Goal: Transaction & Acquisition: Purchase product/service

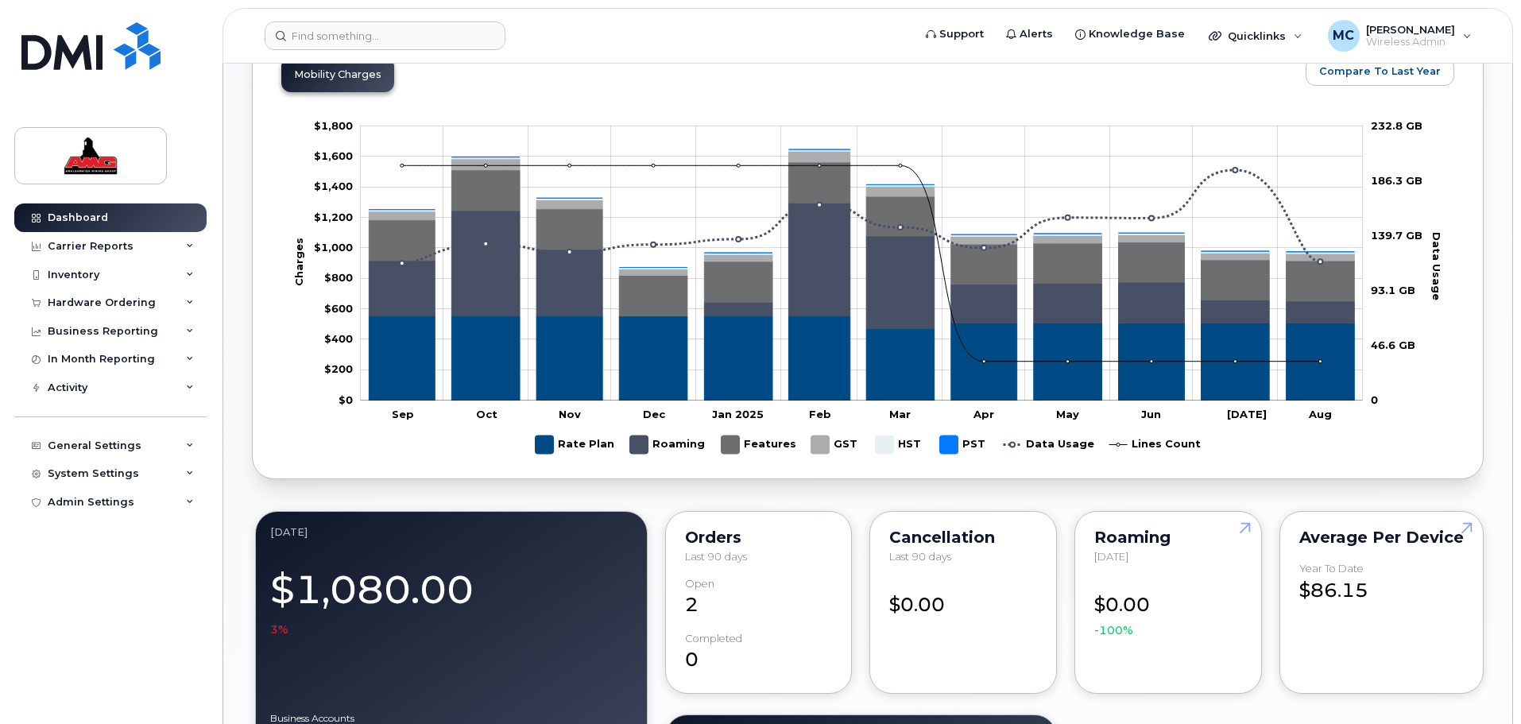
scroll to position [1112, 0]
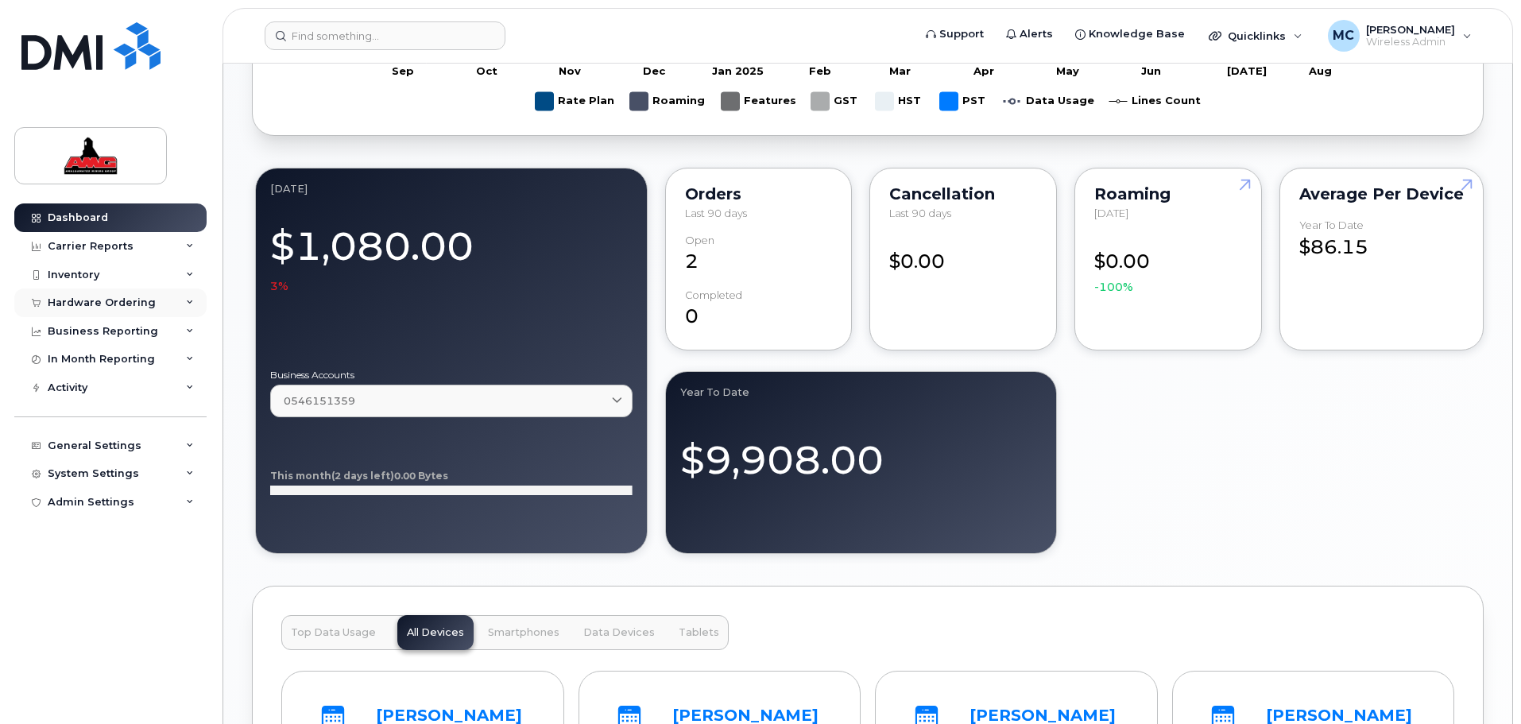
click at [82, 307] on div "Hardware Ordering" at bounding box center [102, 302] width 108 height 13
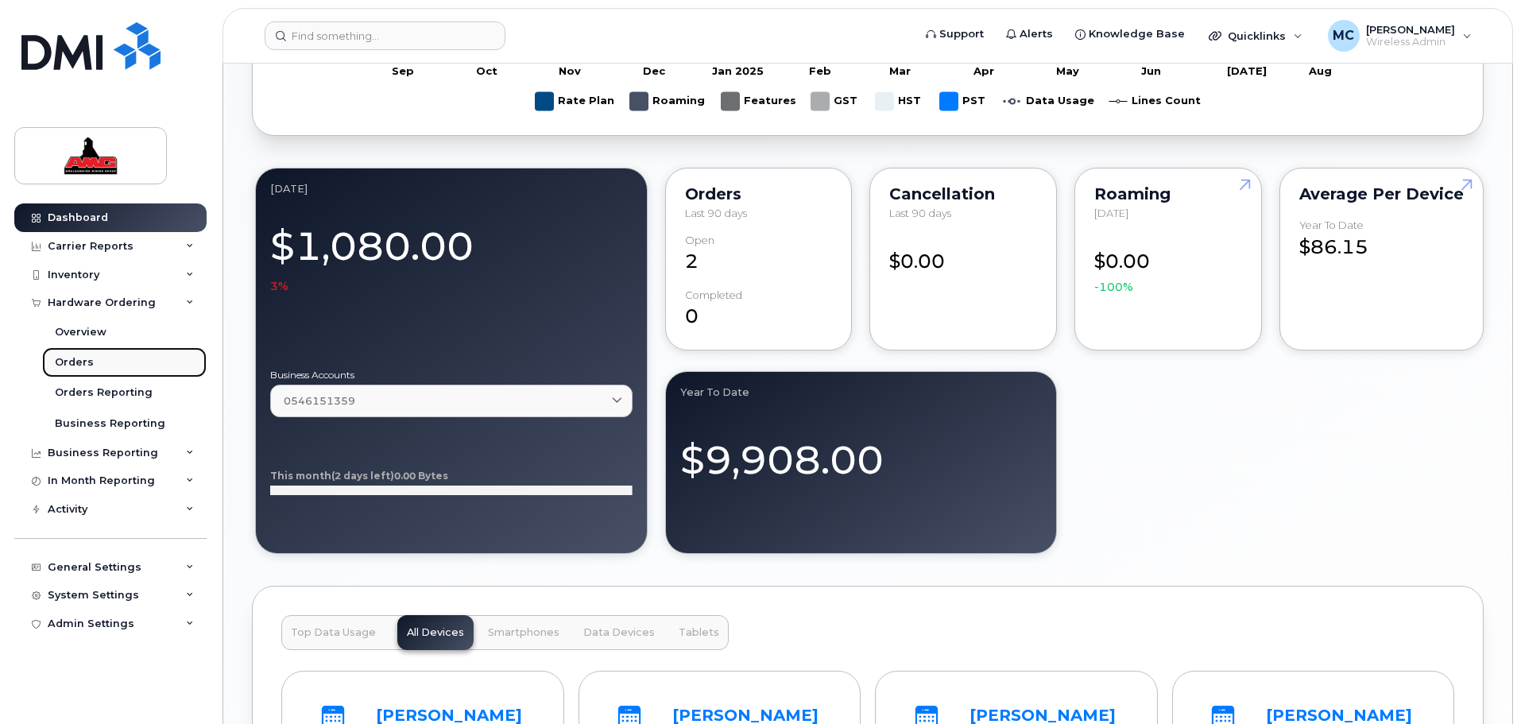
click at [86, 356] on div "Orders" at bounding box center [74, 362] width 39 height 14
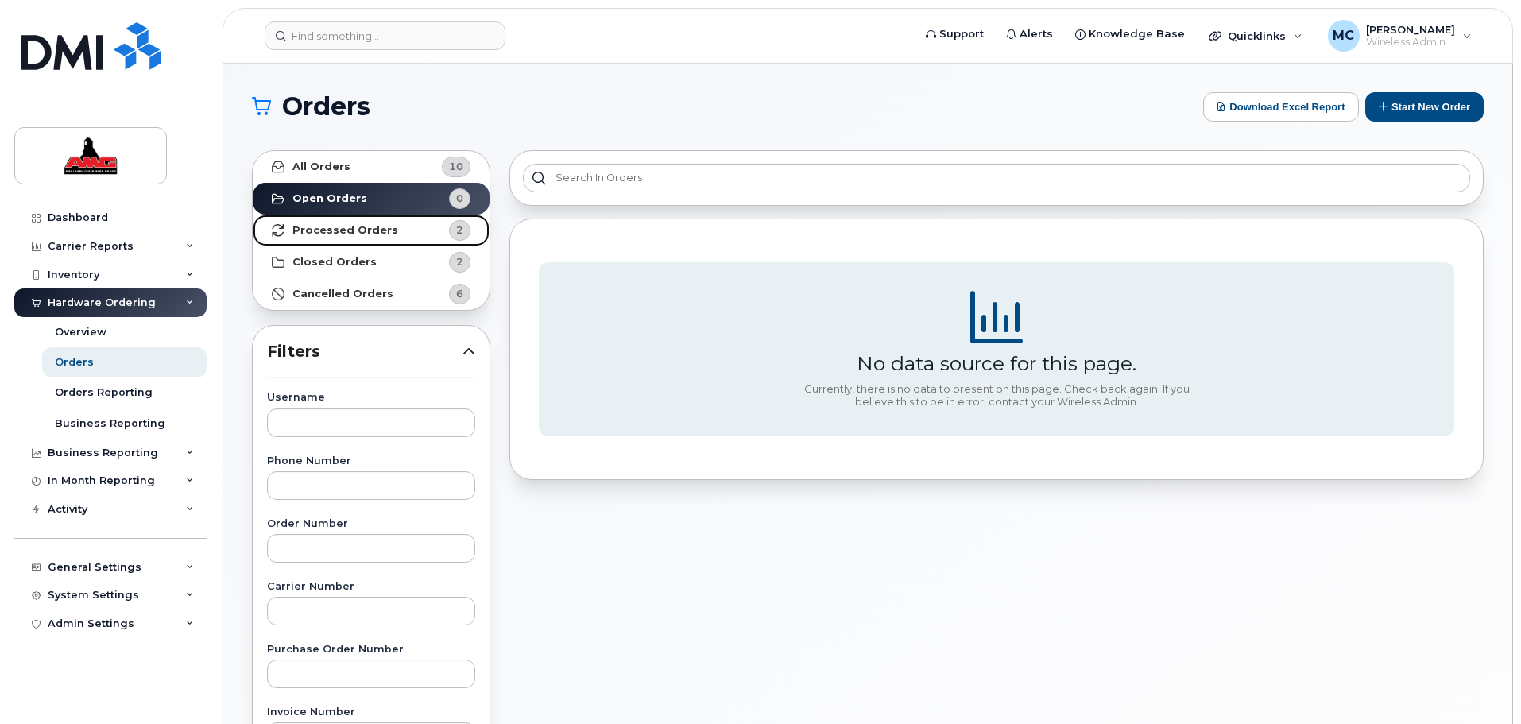
click at [381, 231] on strong "Processed Orders" at bounding box center [345, 230] width 106 height 13
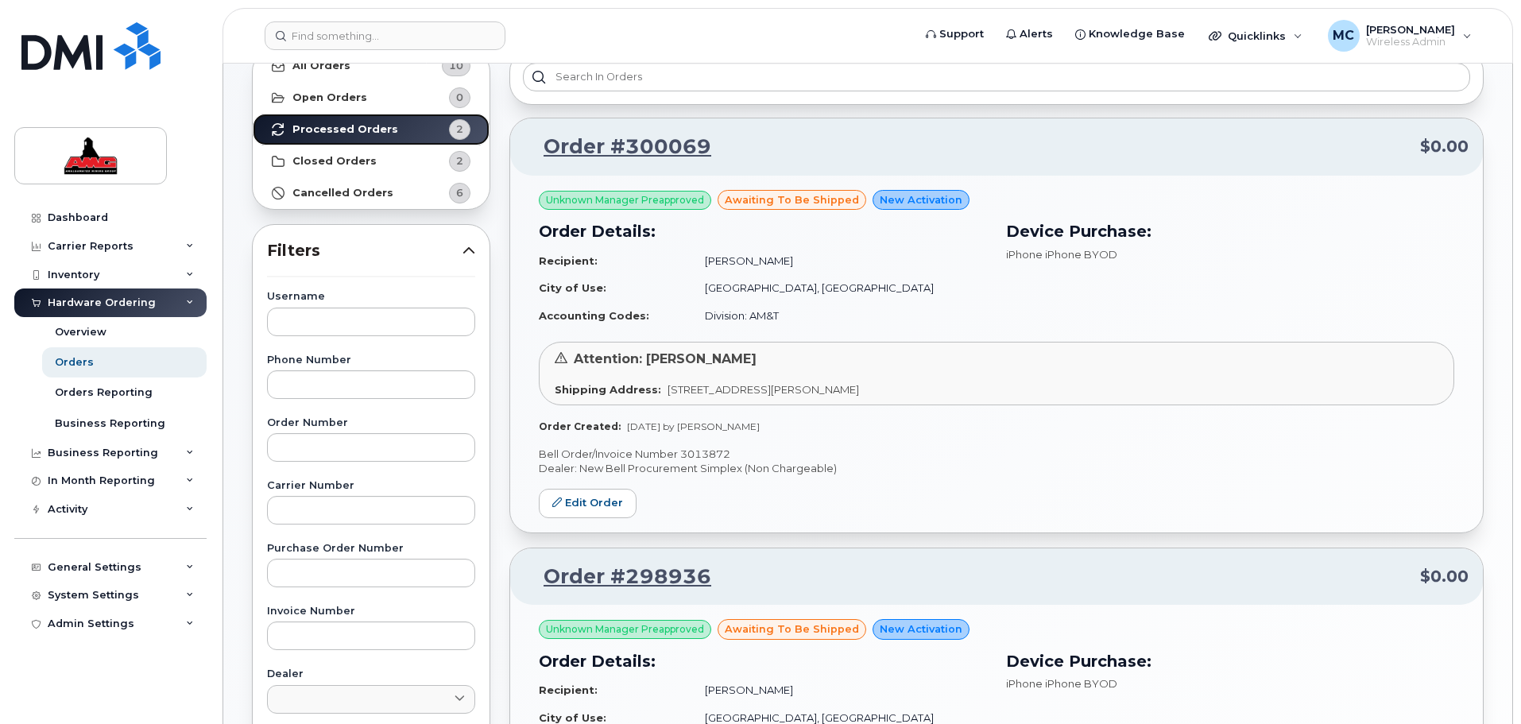
scroll to position [99, 0]
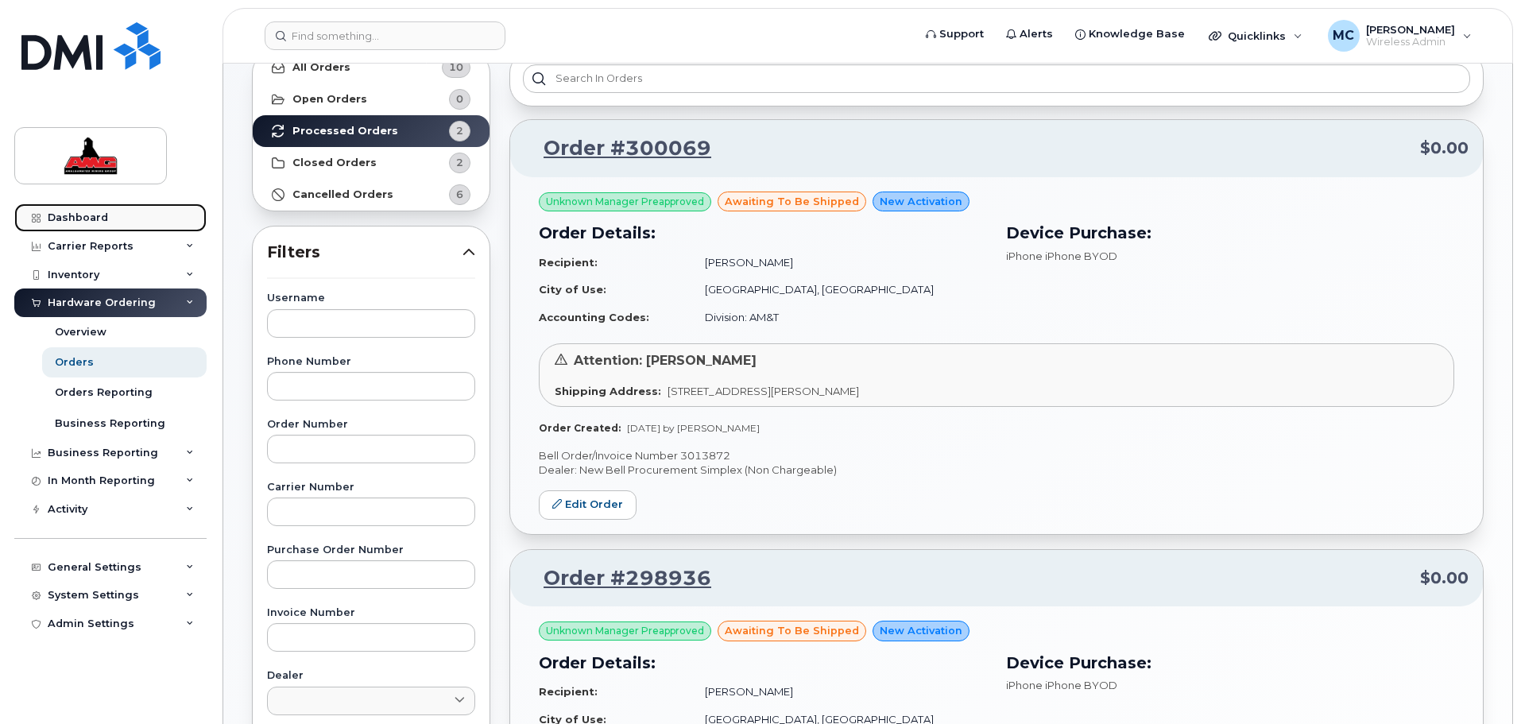
click at [89, 212] on div "Dashboard" at bounding box center [78, 217] width 60 height 13
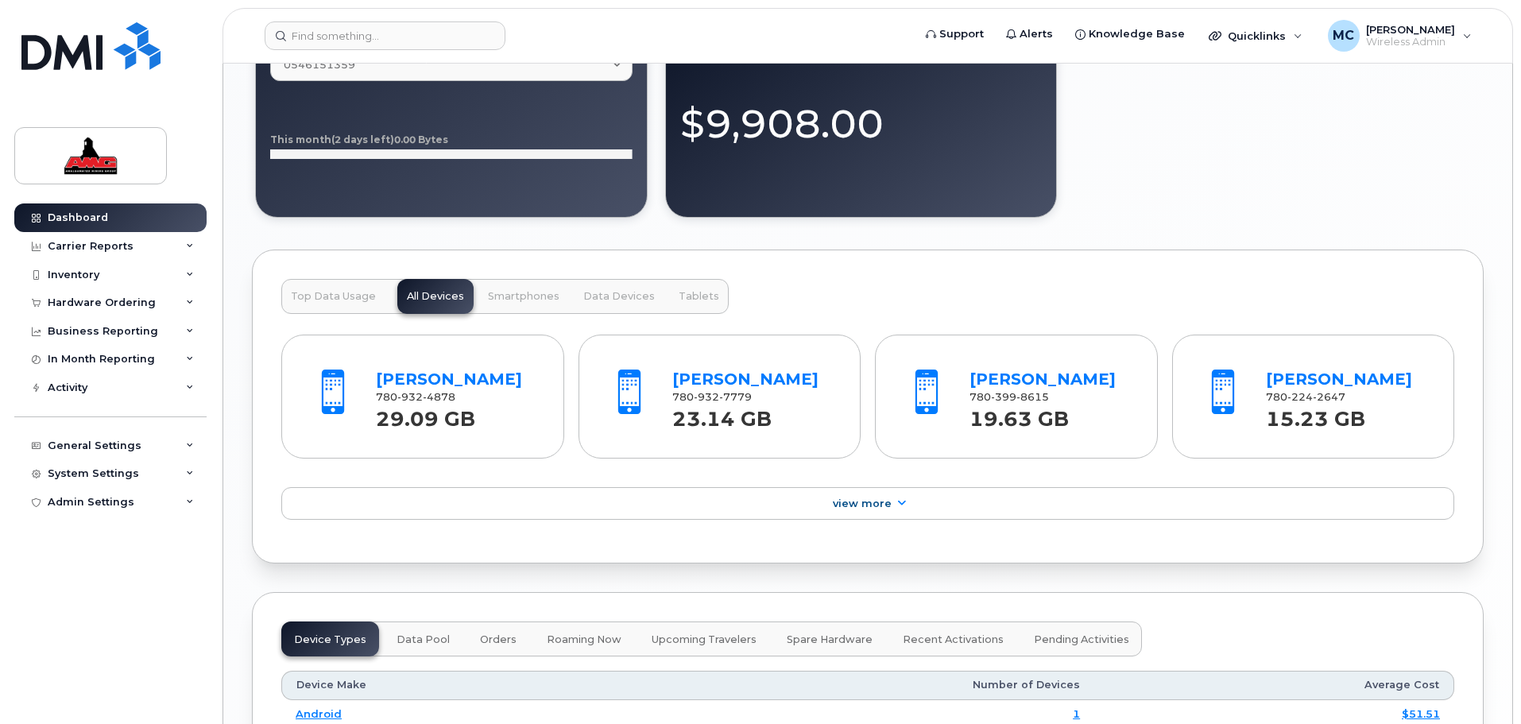
scroll to position [1509, 0]
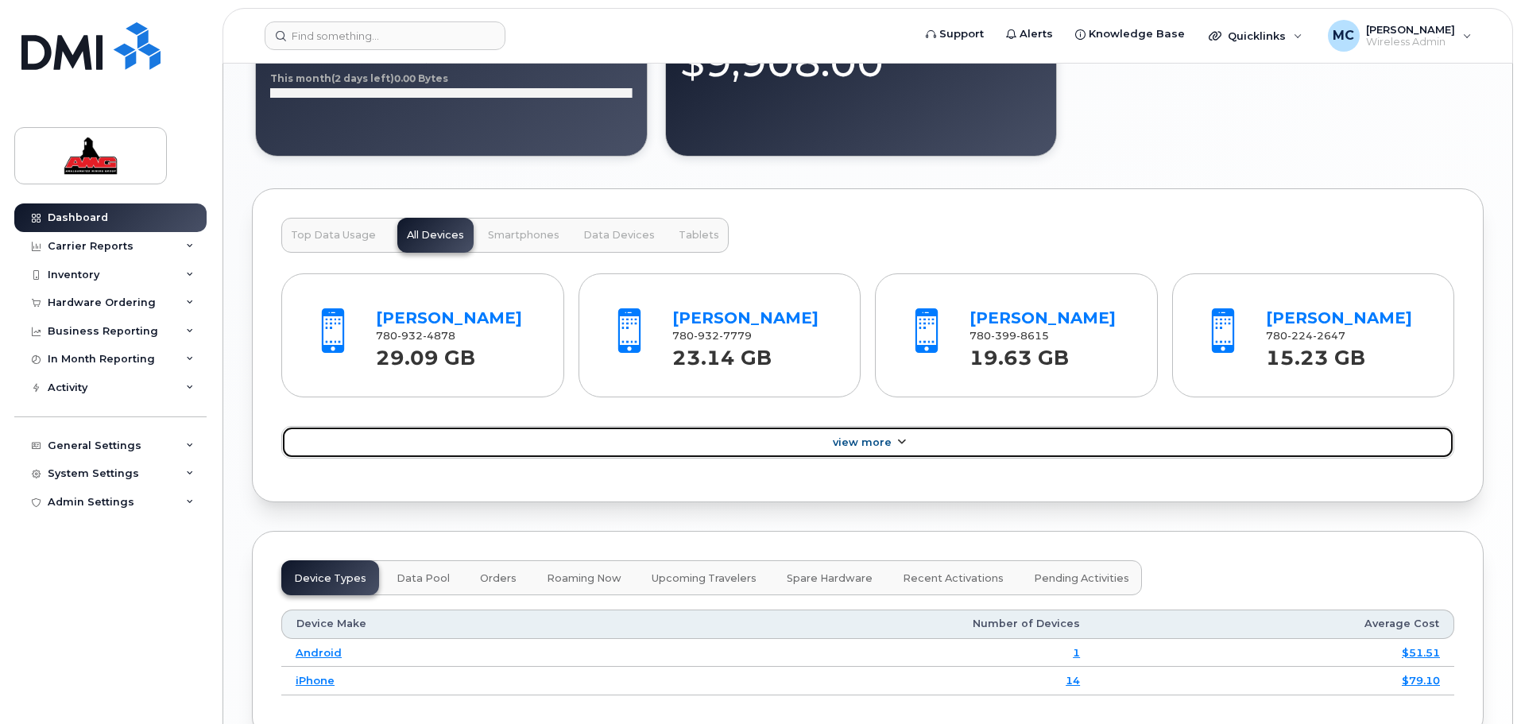
click at [868, 438] on span "View More" at bounding box center [862, 442] width 59 height 12
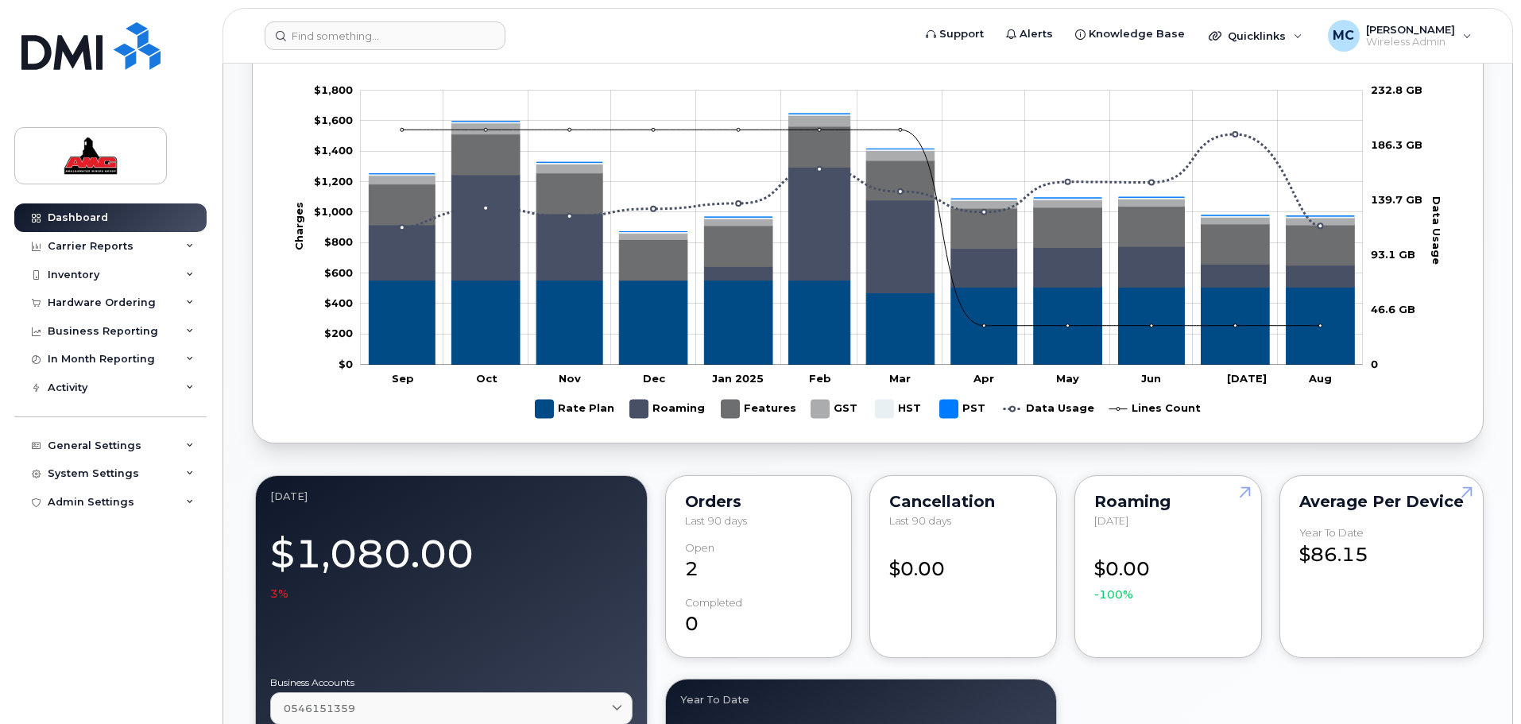
scroll to position [733, 0]
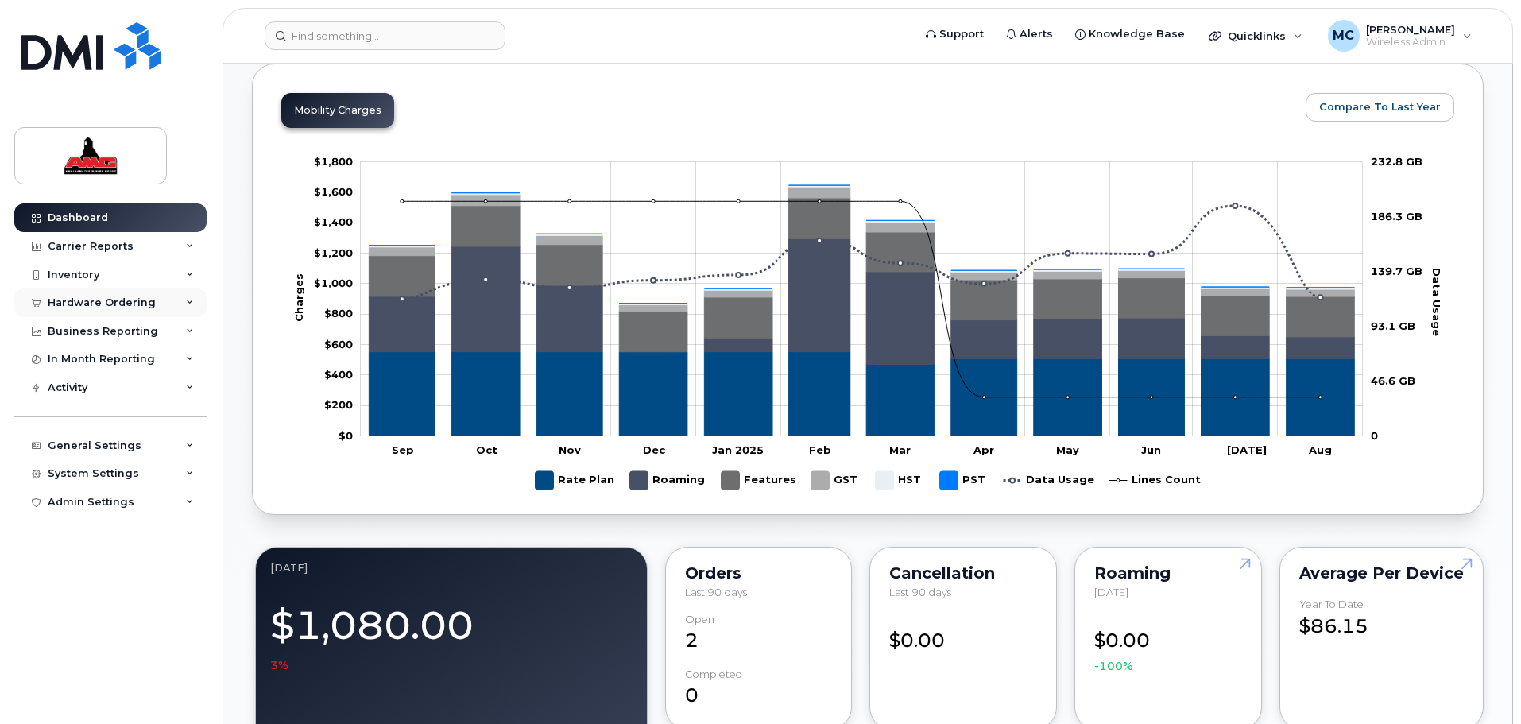
click at [127, 303] on div "Hardware Ordering" at bounding box center [102, 302] width 108 height 13
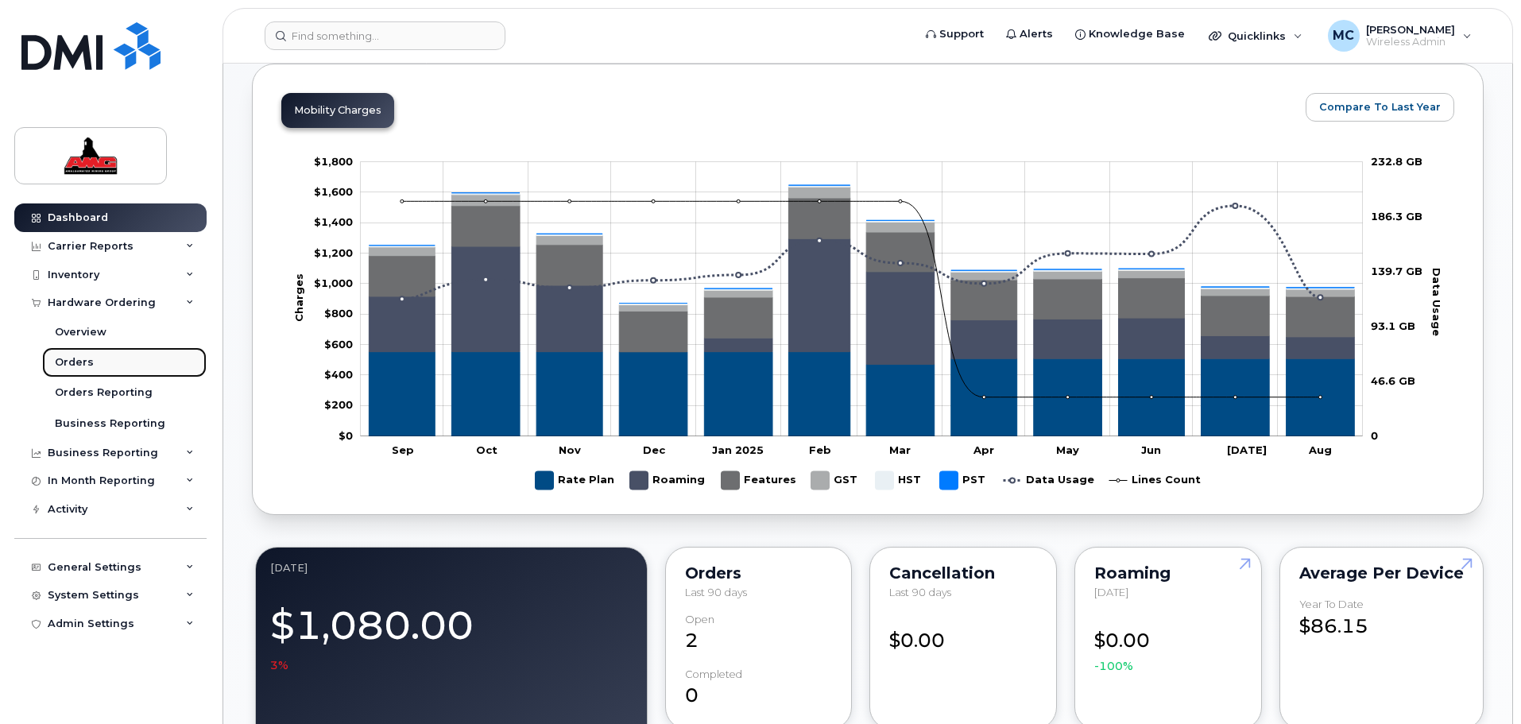
click at [91, 358] on link "Orders" at bounding box center [124, 362] width 164 height 30
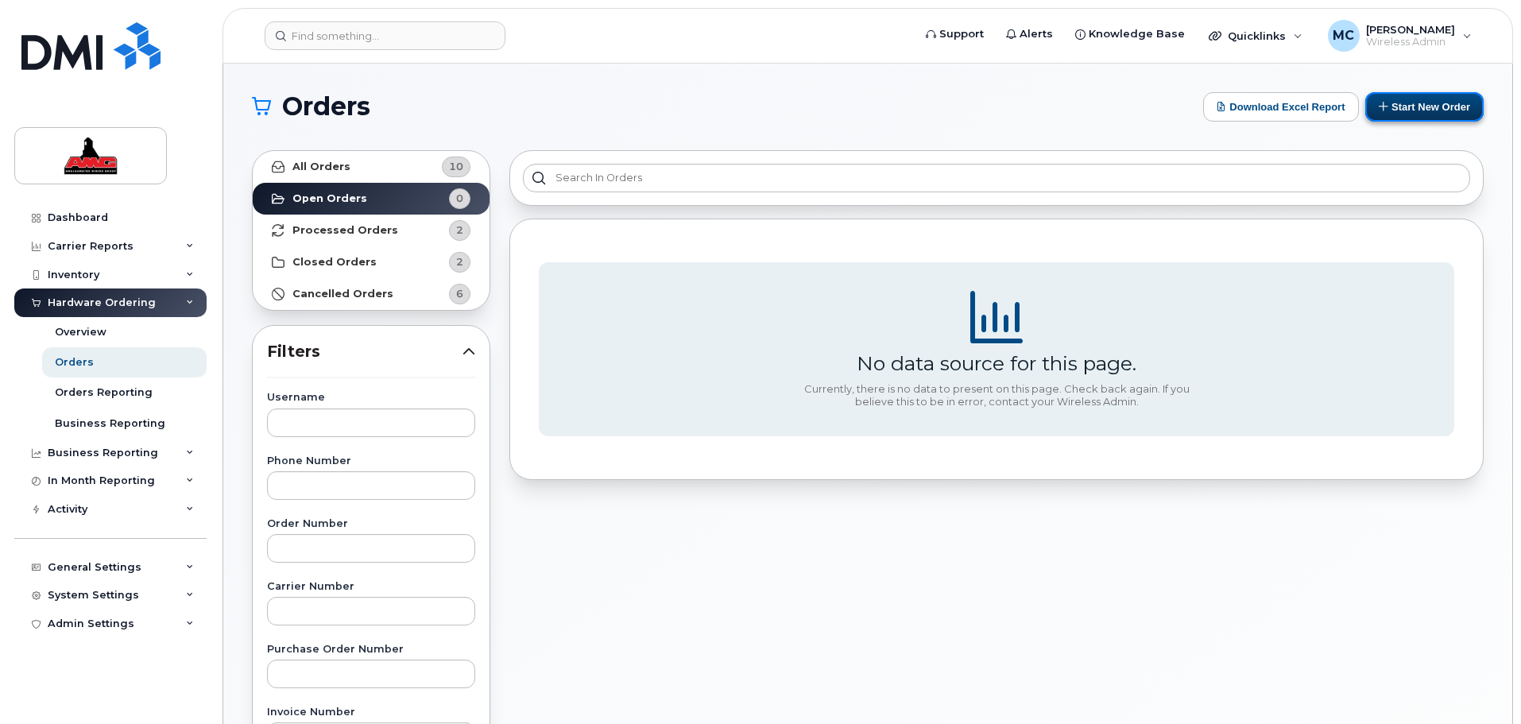
click at [1420, 108] on button "Start New Order" at bounding box center [1424, 106] width 118 height 29
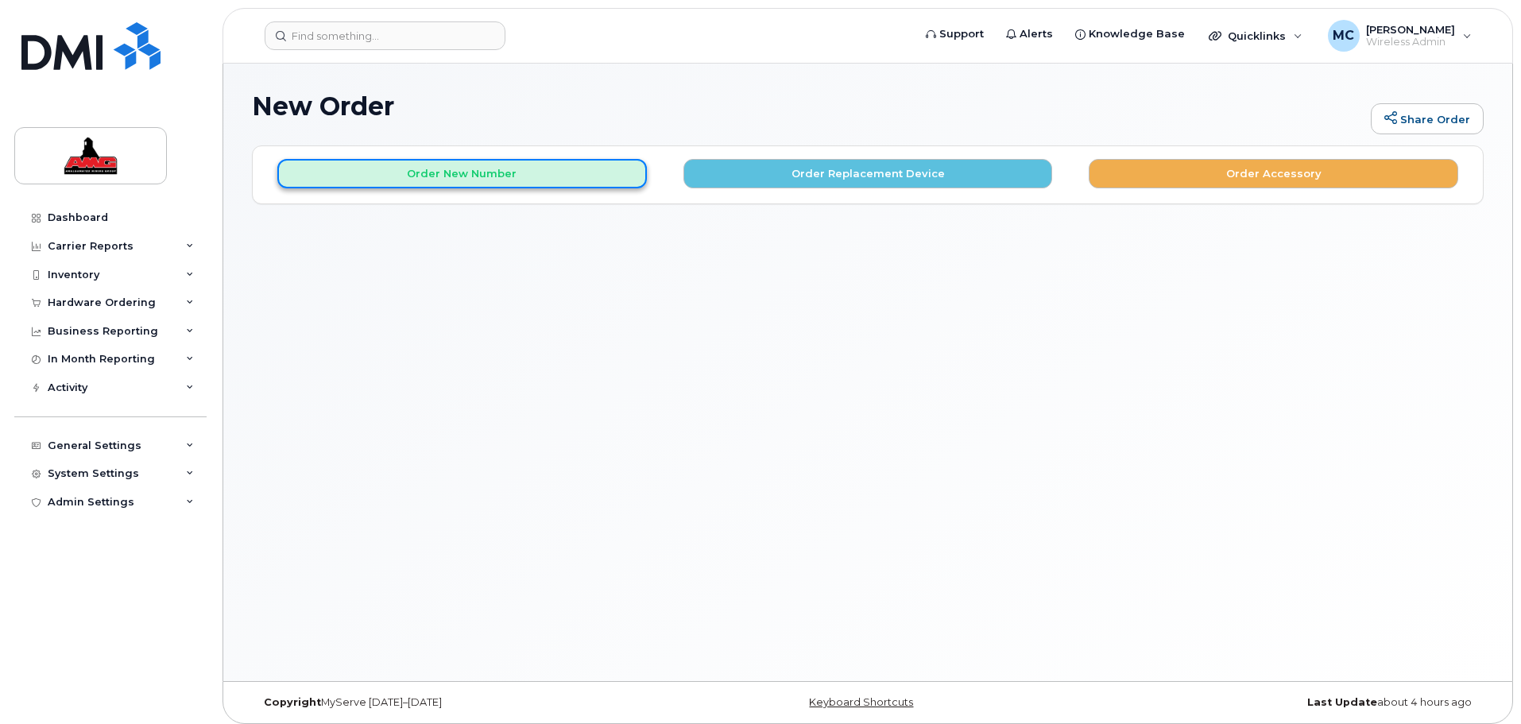
click at [551, 177] on button "Order New Number" at bounding box center [461, 173] width 369 height 29
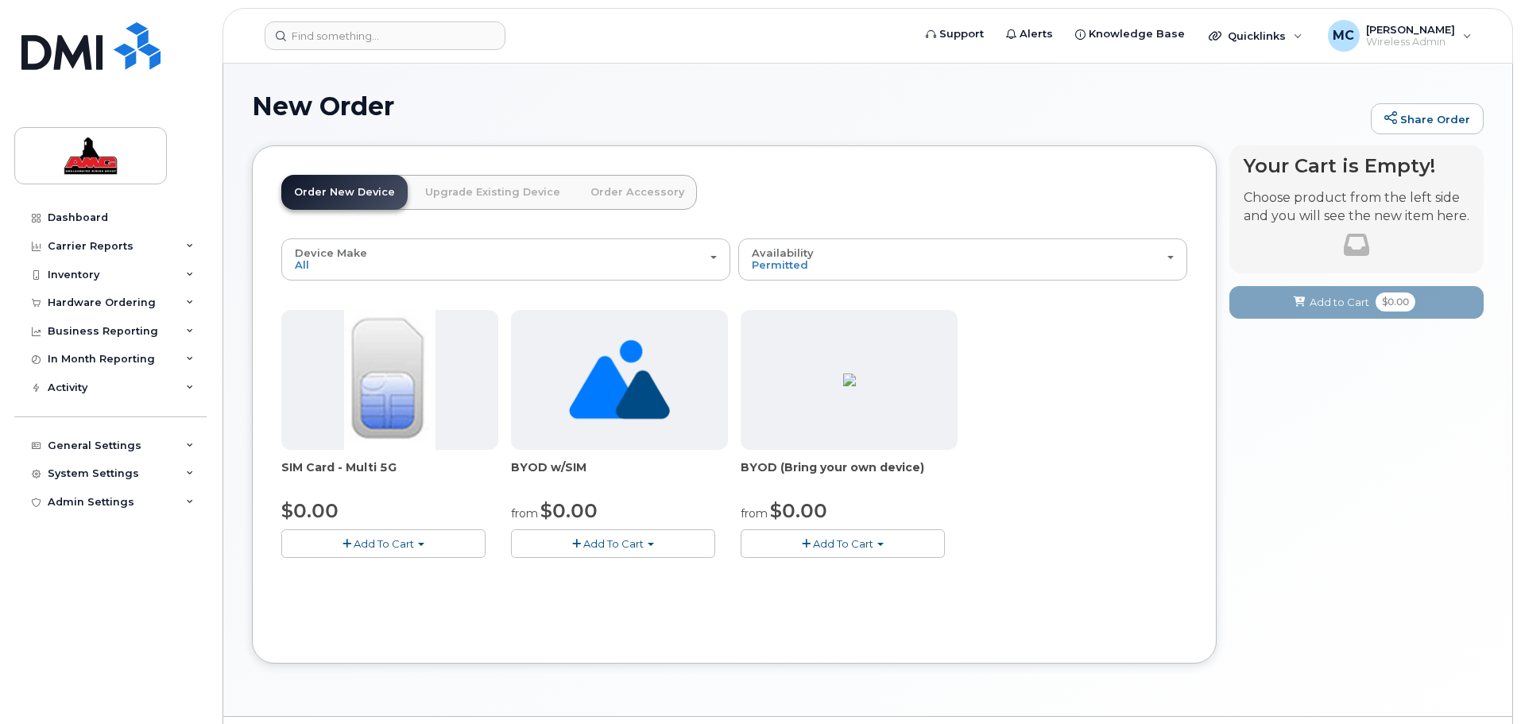
click at [833, 535] on button "Add To Cart" at bounding box center [842, 543] width 204 height 28
click at [799, 592] on link "$0.00 - 3-year activation" at bounding box center [825, 592] width 162 height 20
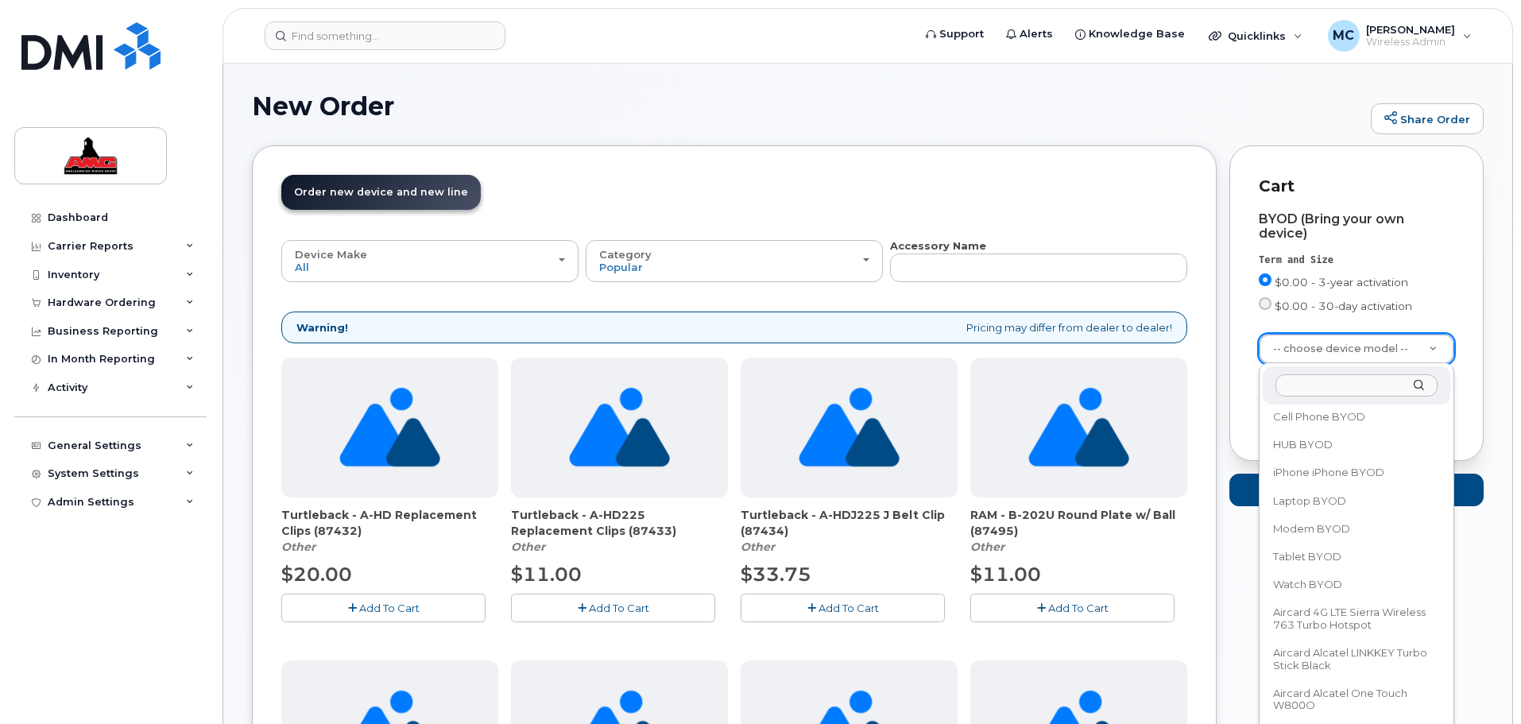
scroll to position [139, 0]
select select "2421"
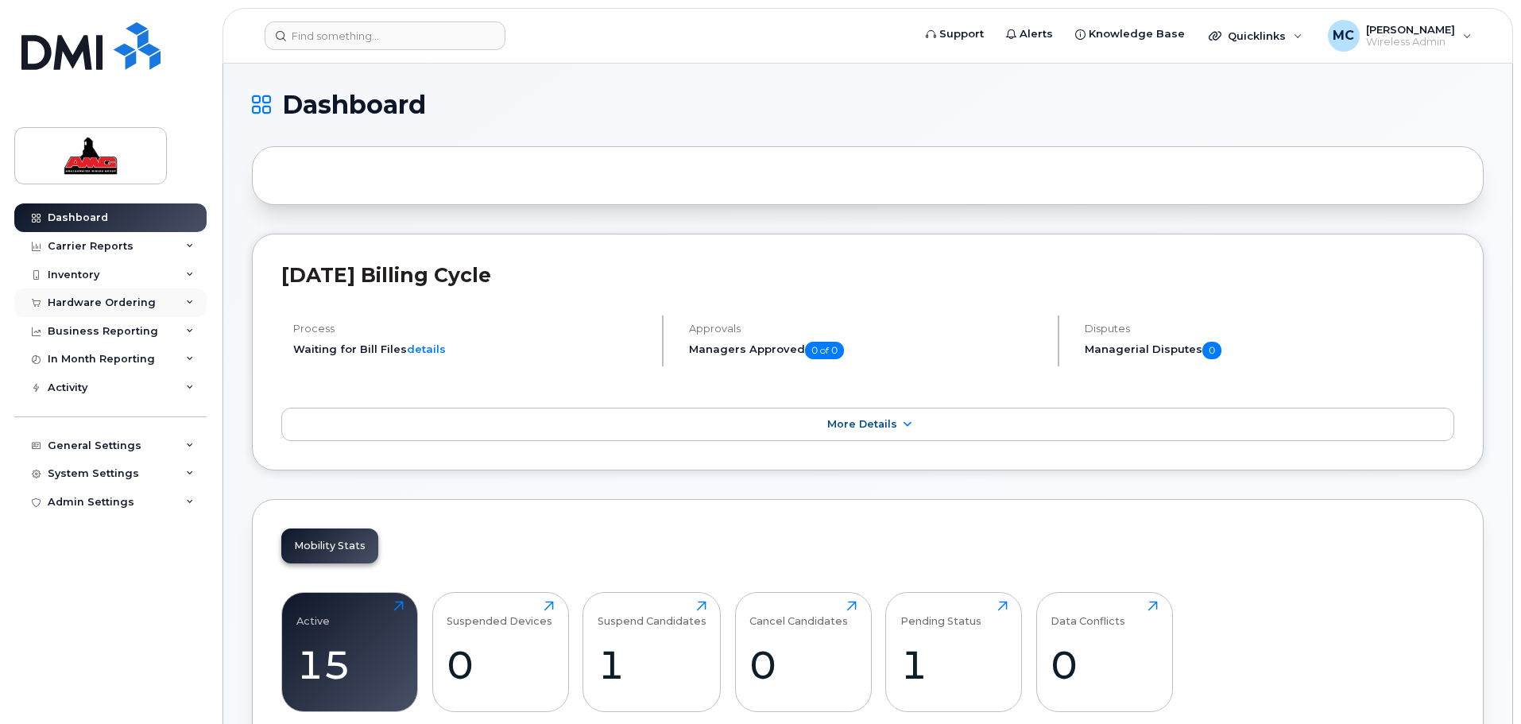
click at [98, 299] on div "Hardware Ordering" at bounding box center [102, 302] width 108 height 13
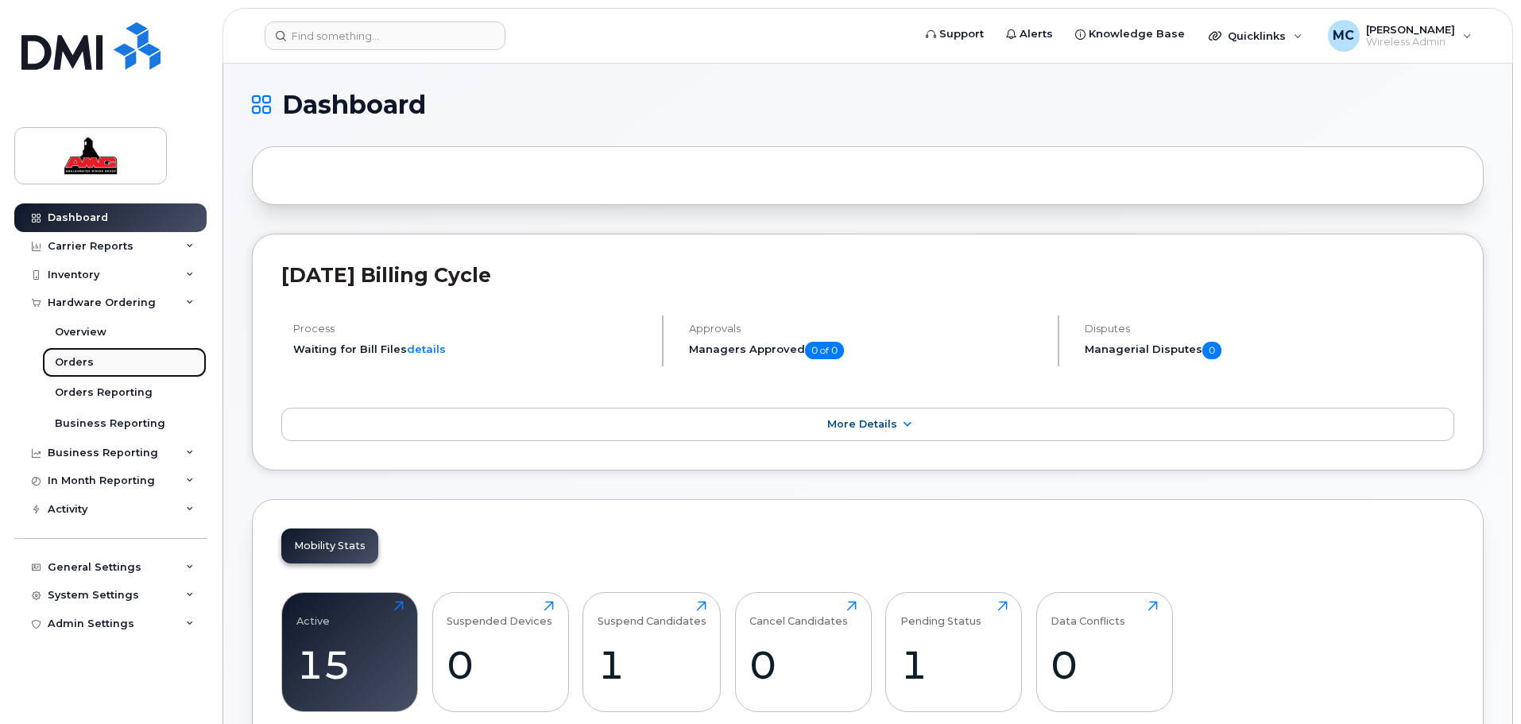
click at [91, 358] on link "Orders" at bounding box center [124, 362] width 164 height 30
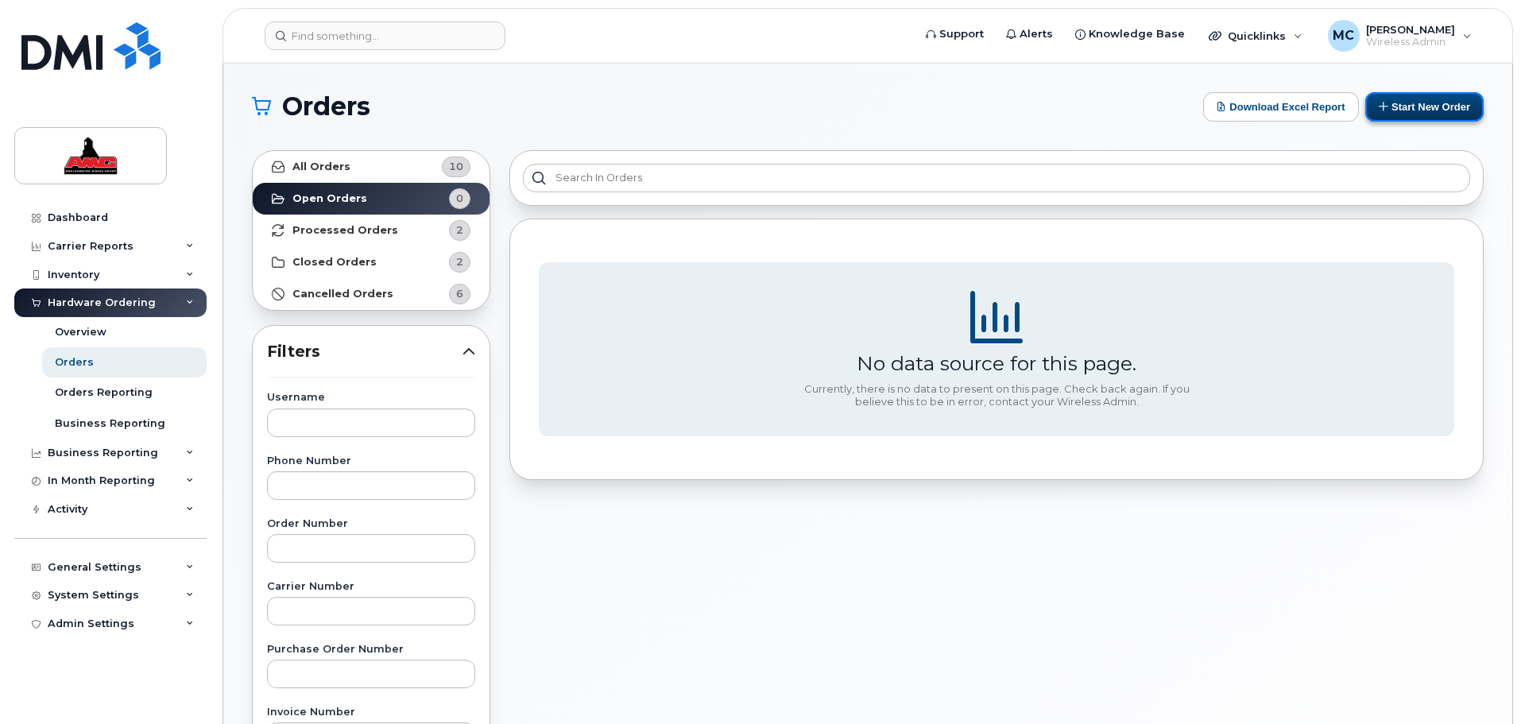
click at [1403, 111] on button "Start New Order" at bounding box center [1424, 106] width 118 height 29
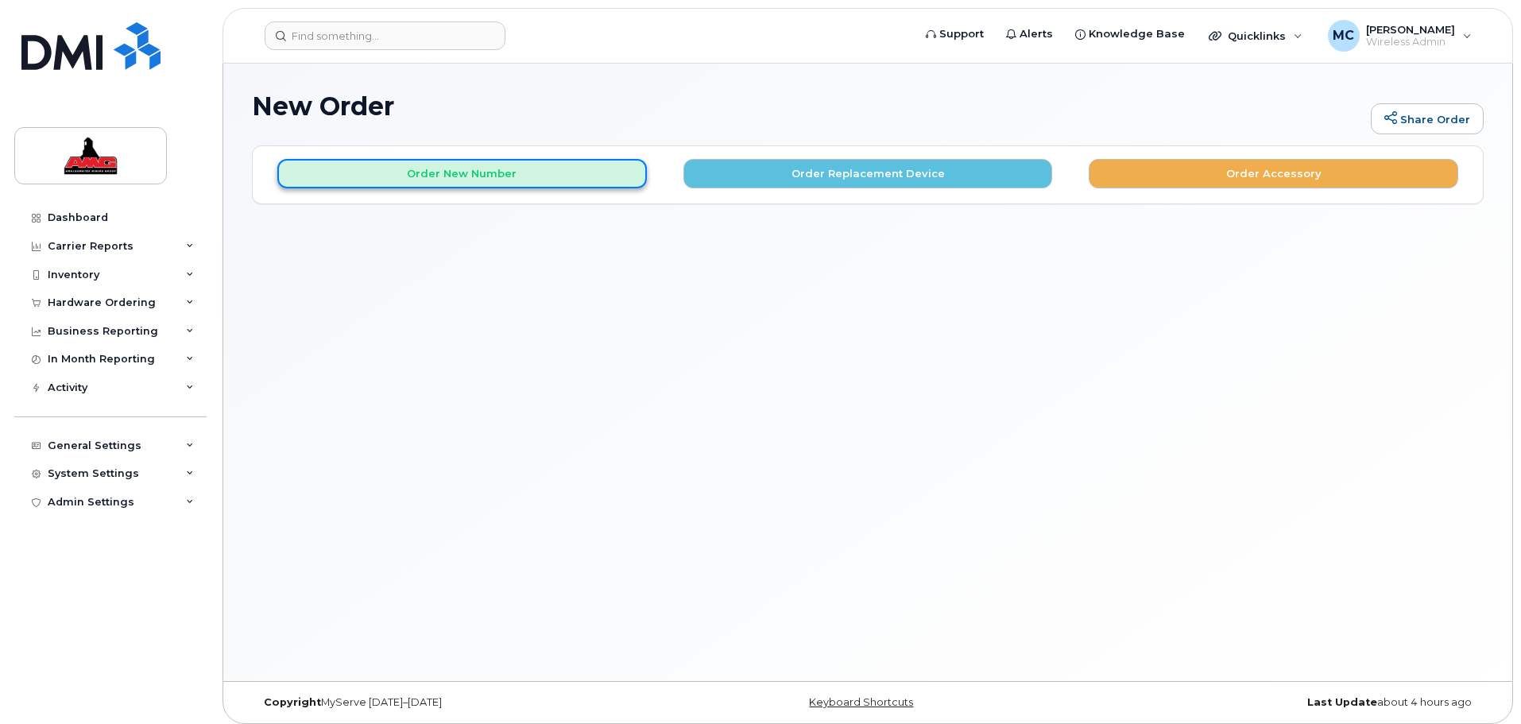
click at [469, 176] on button "Order New Number" at bounding box center [461, 173] width 369 height 29
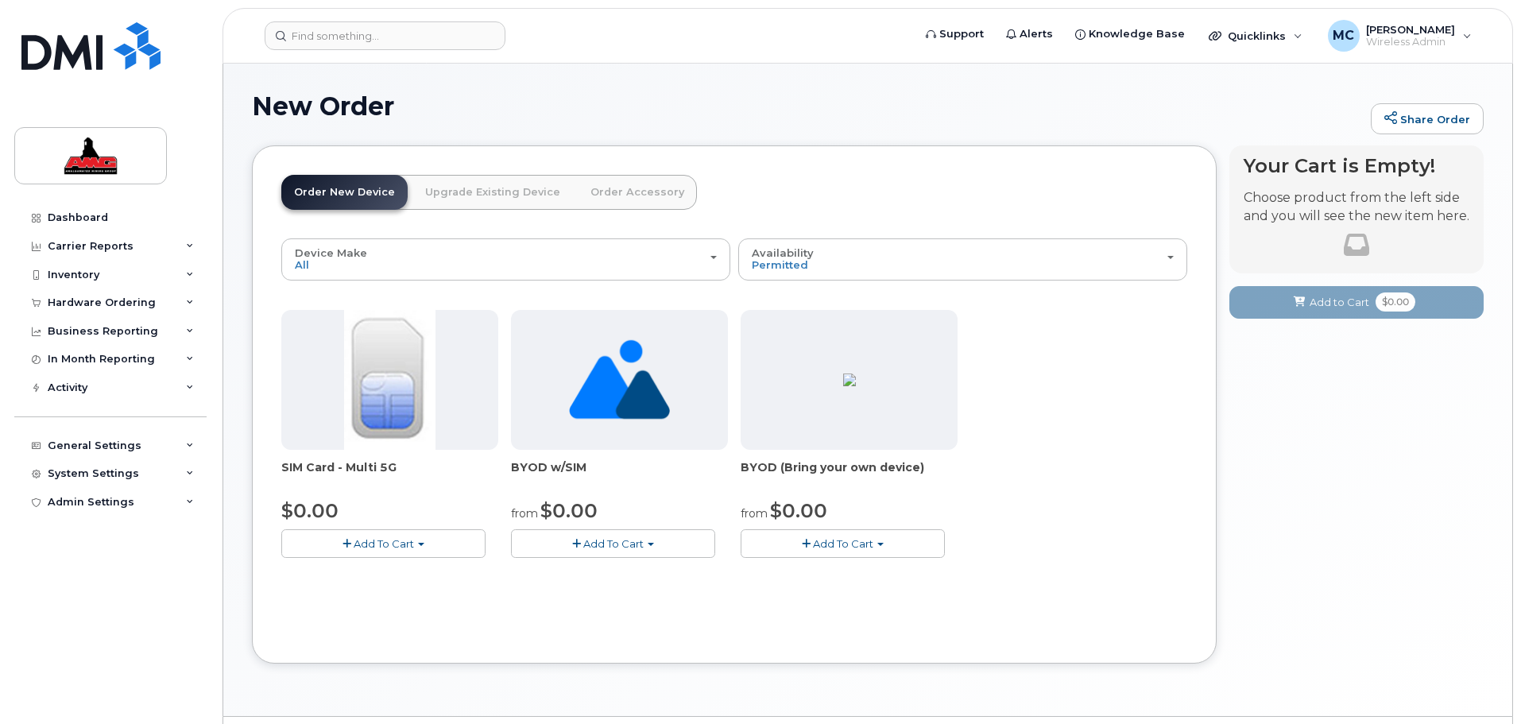
click at [379, 361] on img at bounding box center [389, 380] width 91 height 140
click at [375, 547] on span "Add To Cart" at bounding box center [384, 543] width 60 height 13
click at [376, 573] on link "$0.00 - New Activation" at bounding box center [360, 573] width 151 height 20
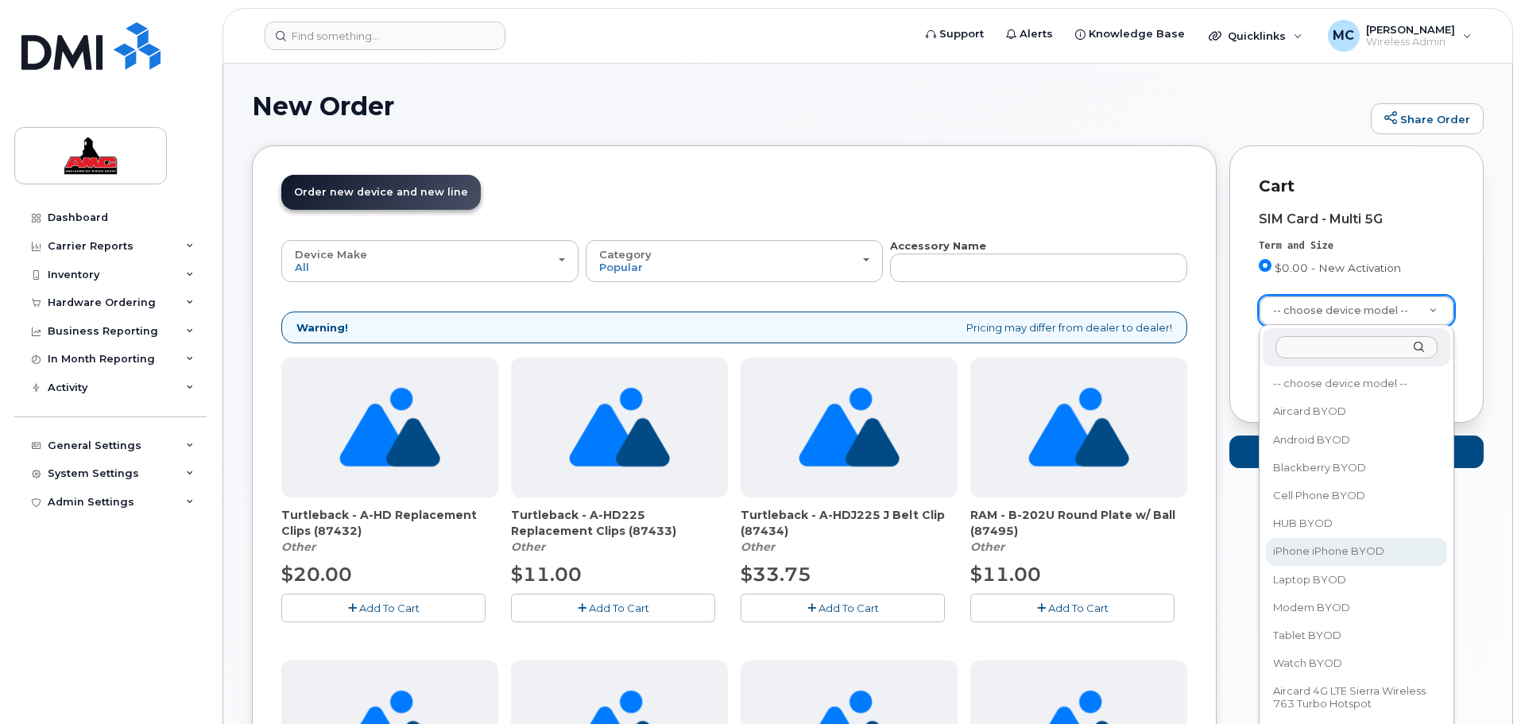
select select "2421"
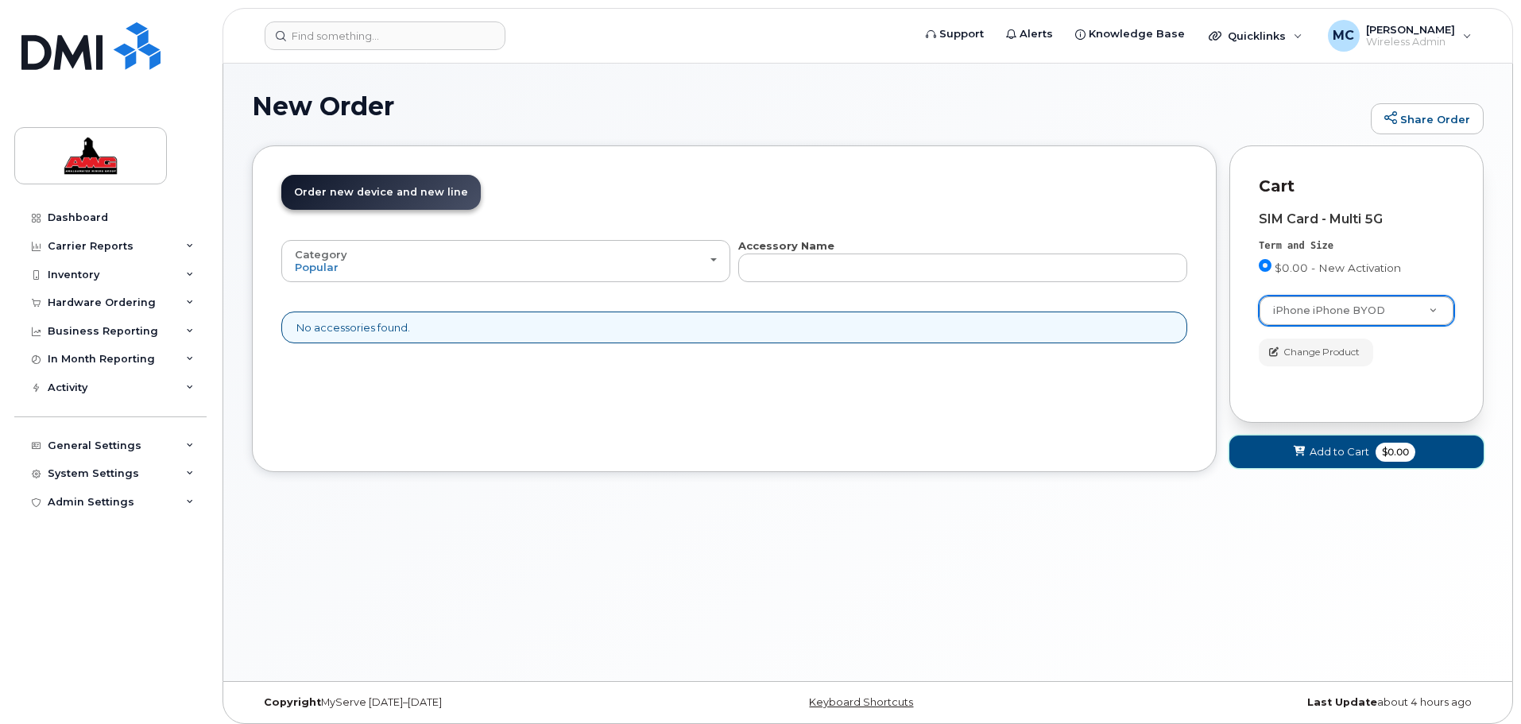
click at [1323, 450] on span "Add to Cart" at bounding box center [1339, 451] width 60 height 15
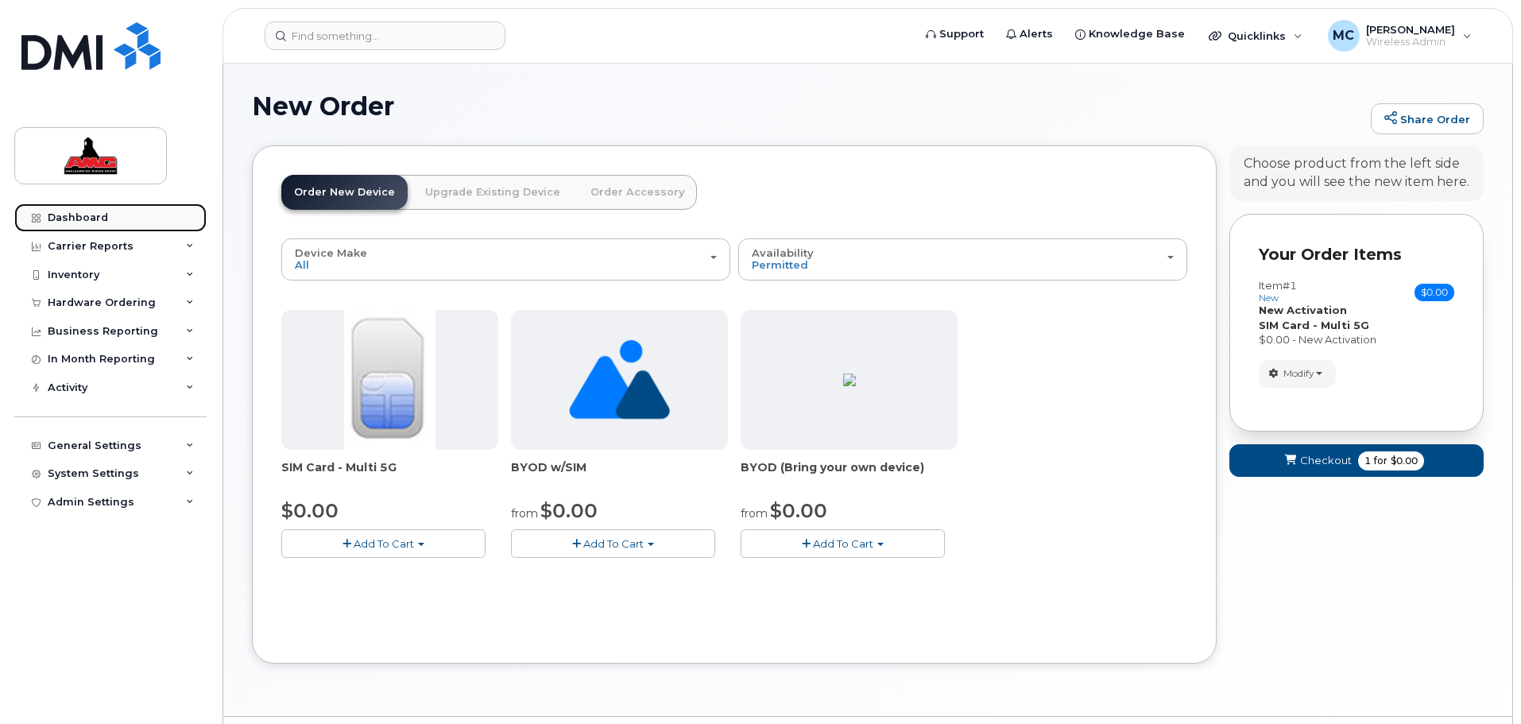
click at [99, 217] on div "Dashboard" at bounding box center [78, 217] width 60 height 13
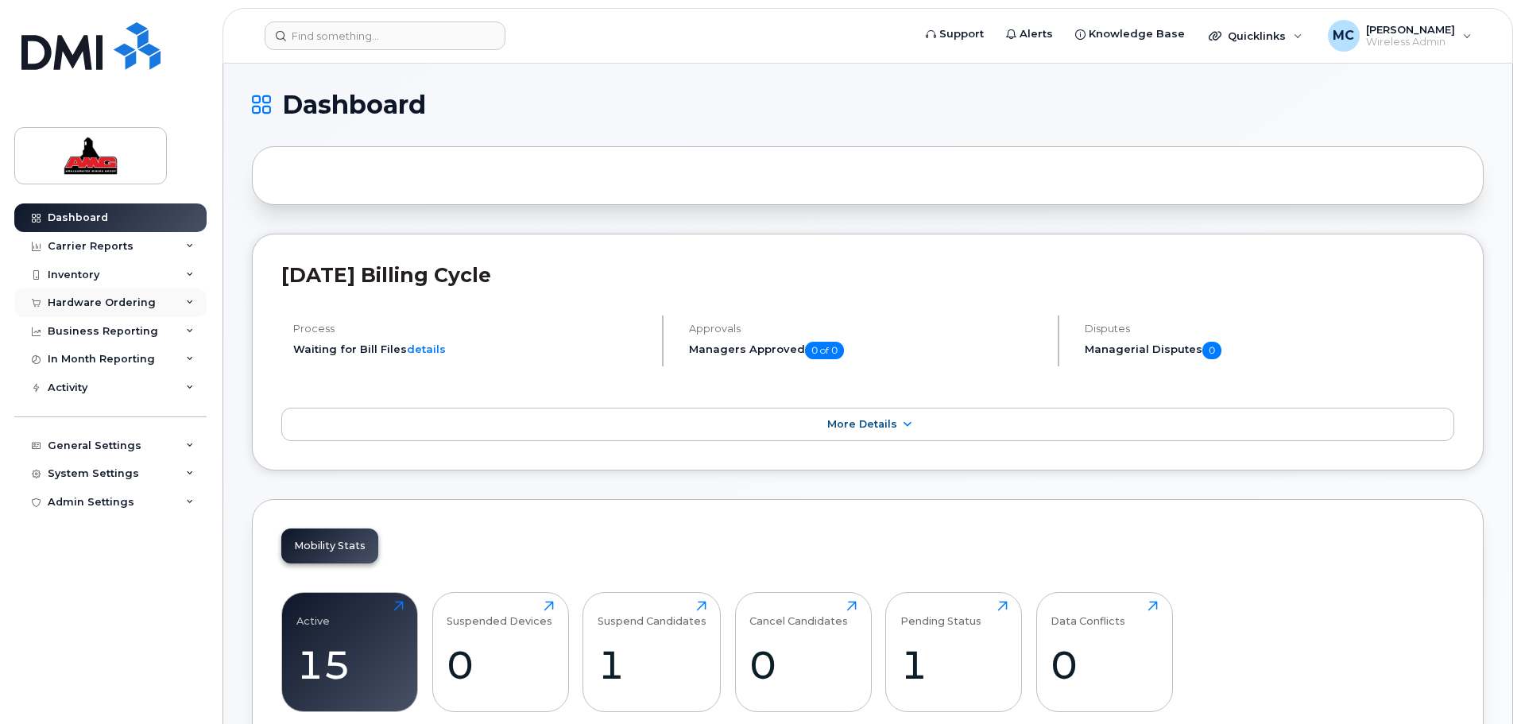
click at [106, 302] on div "Hardware Ordering" at bounding box center [102, 302] width 108 height 13
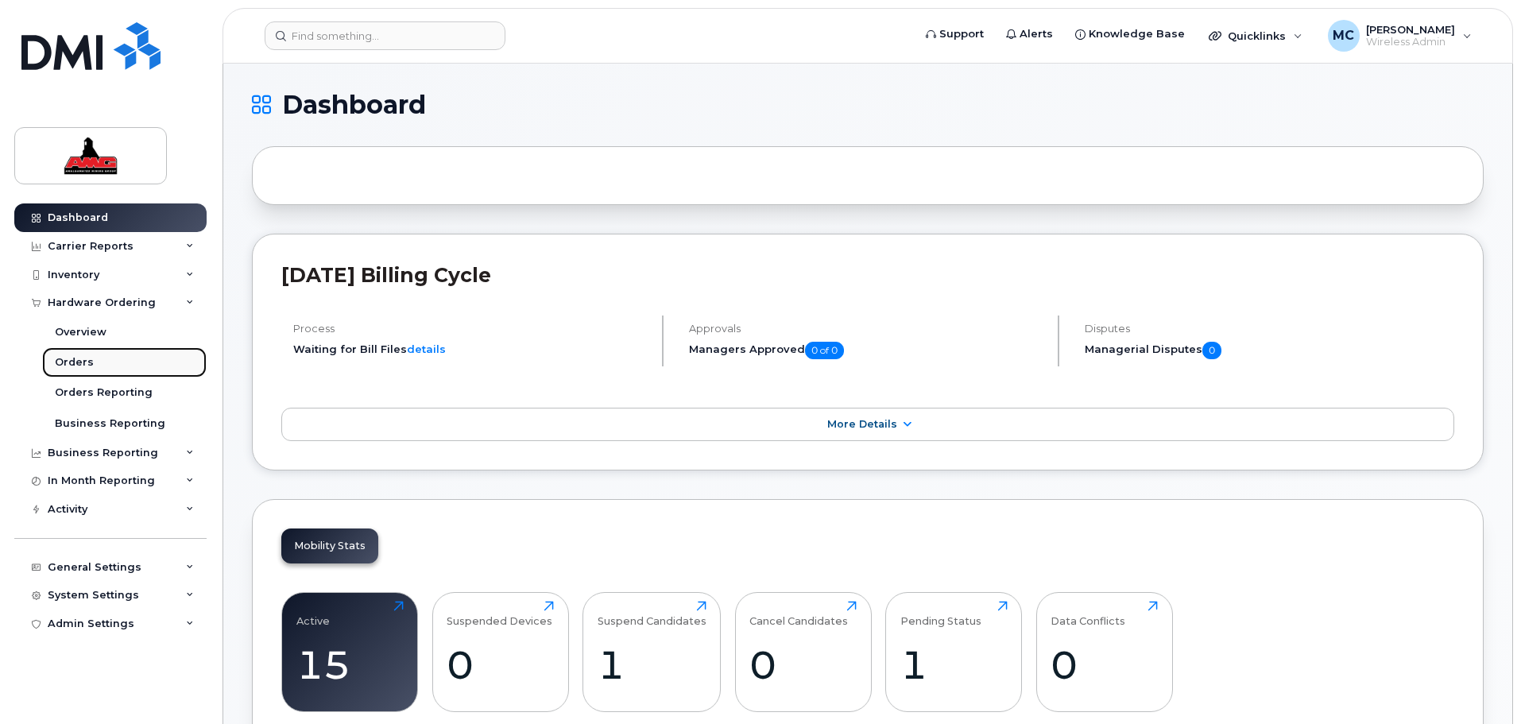
click at [99, 355] on link "Orders" at bounding box center [124, 362] width 164 height 30
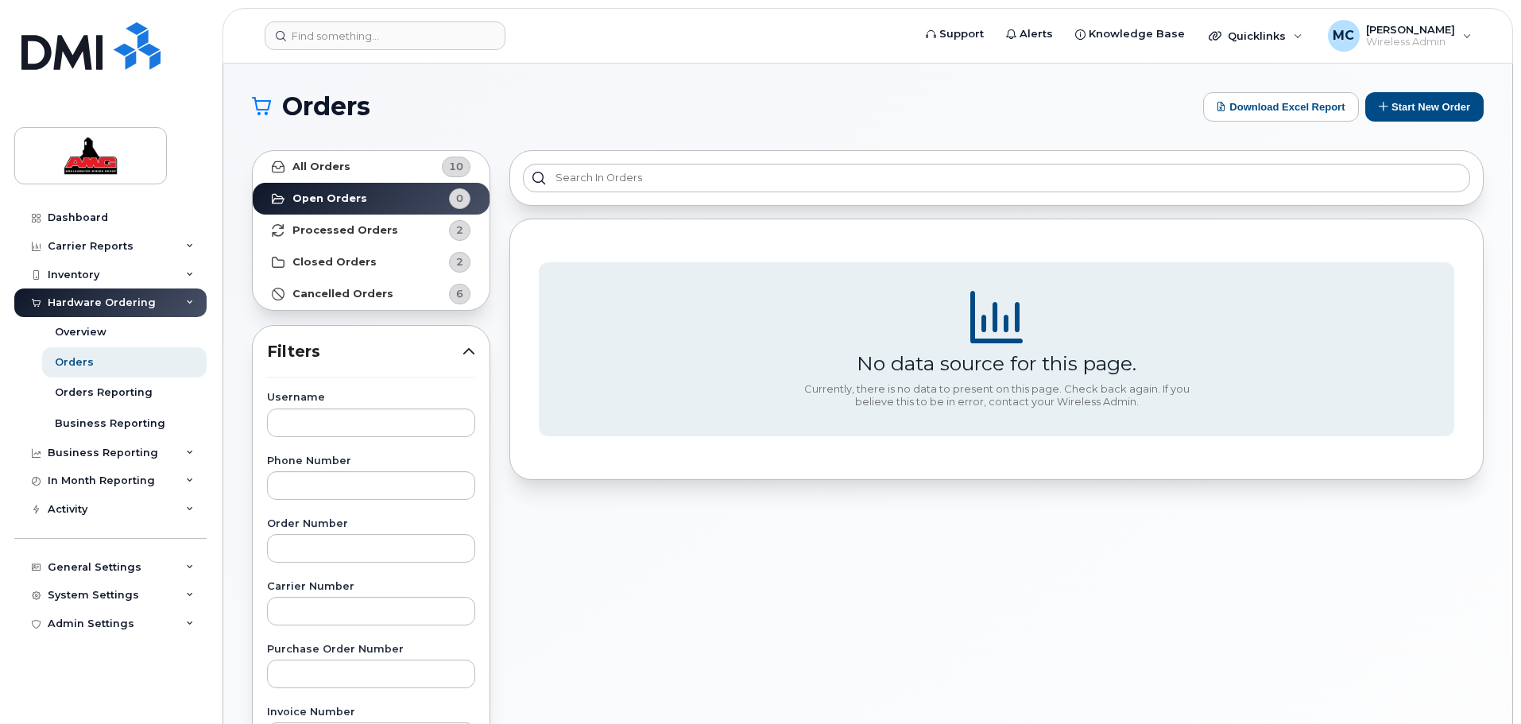
click at [1352, 91] on div "Orders Download Excel Report Start New Order All Orders 10 Open Orders 0 Proces…" at bounding box center [867, 670] width 1289 height 1212
click at [1389, 100] on button "Start New Order" at bounding box center [1424, 106] width 118 height 29
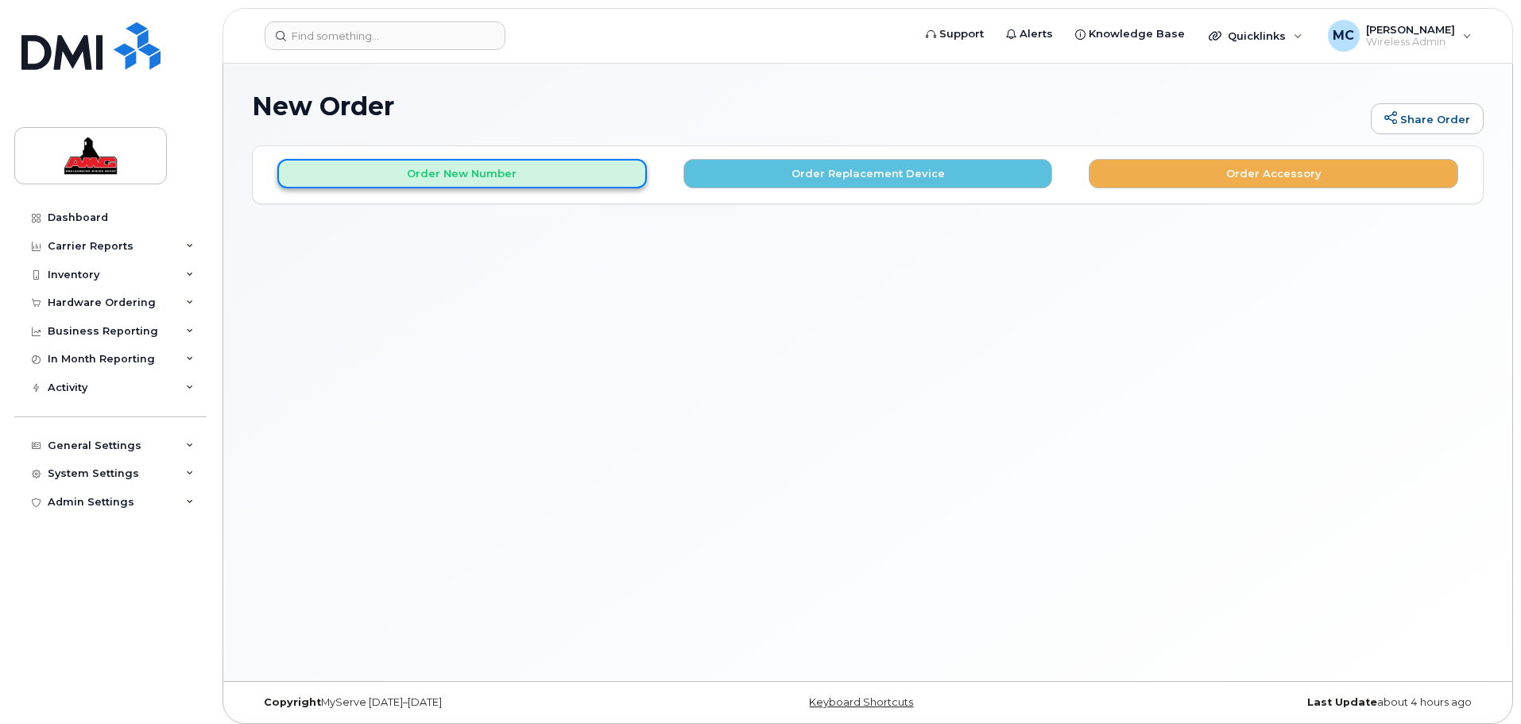
click at [540, 175] on button "Order New Number" at bounding box center [461, 173] width 369 height 29
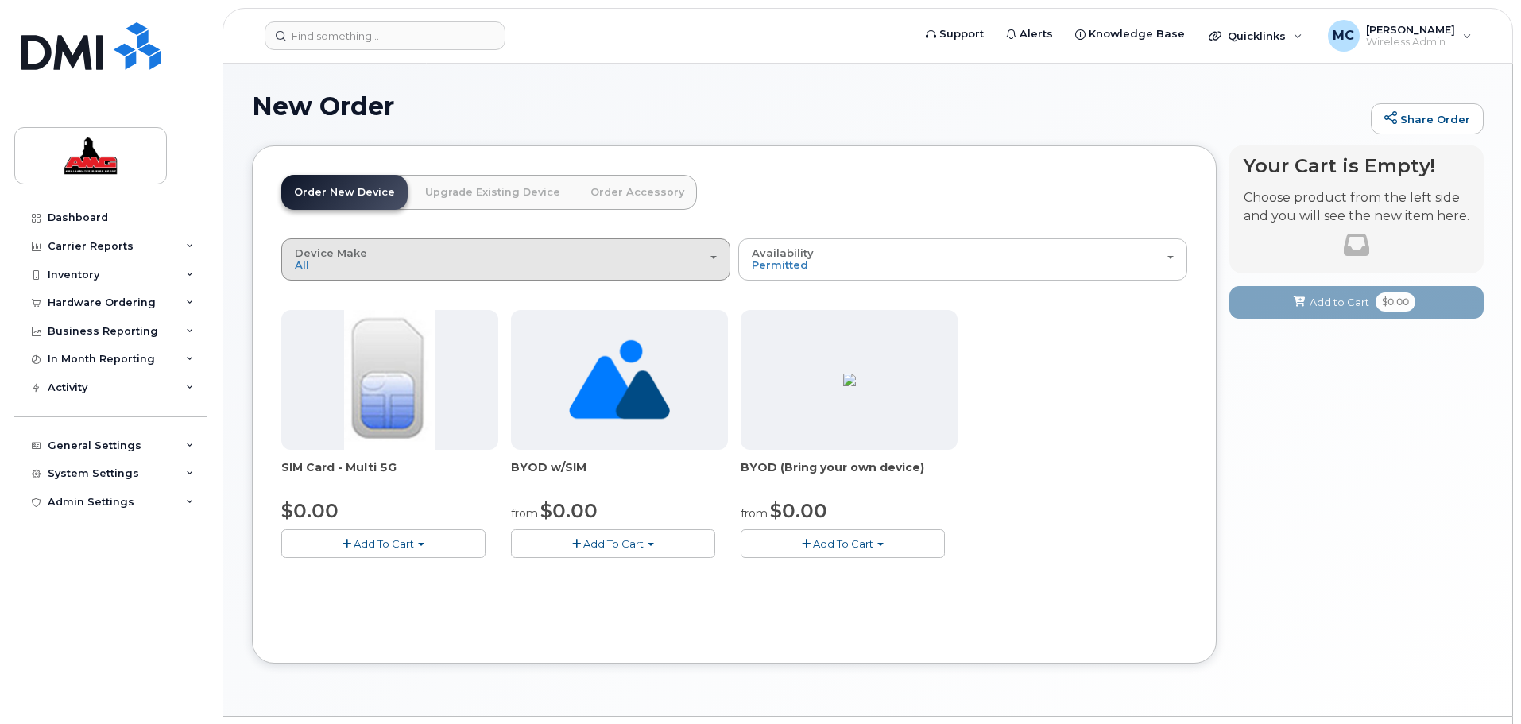
click at [325, 272] on button "Device Make All Unknown" at bounding box center [505, 258] width 449 height 41
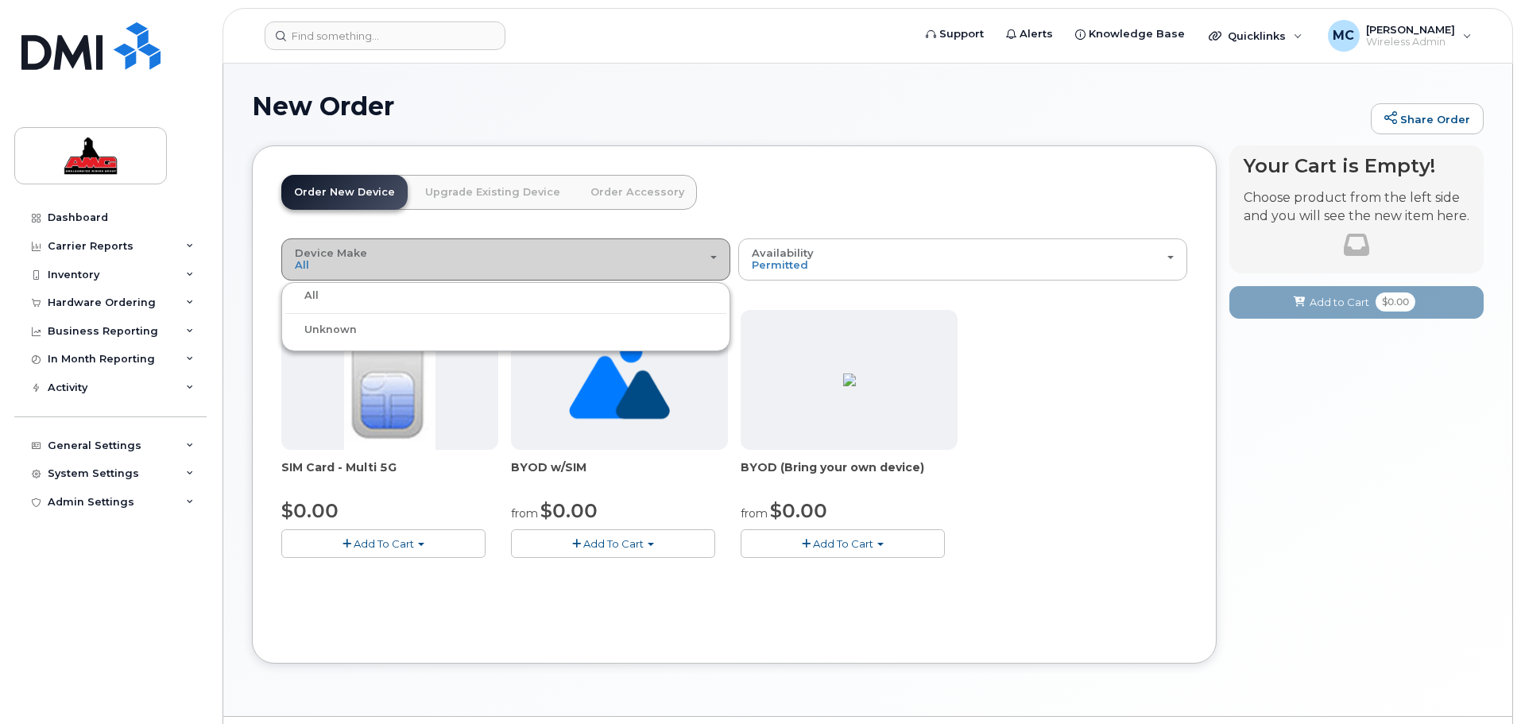
click at [325, 272] on button "Device Make All Unknown" at bounding box center [505, 258] width 449 height 41
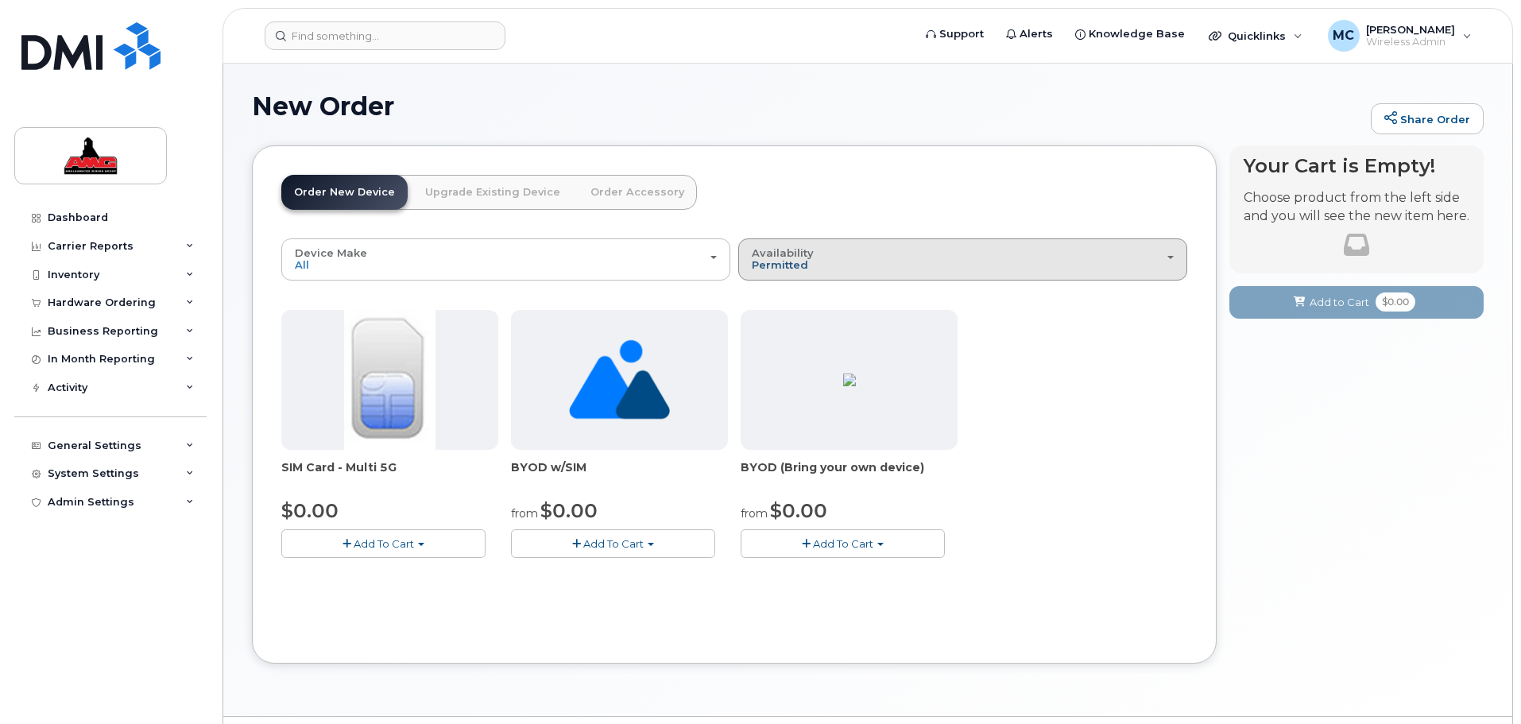
click at [771, 267] on span "Permitted" at bounding box center [780, 264] width 56 height 13
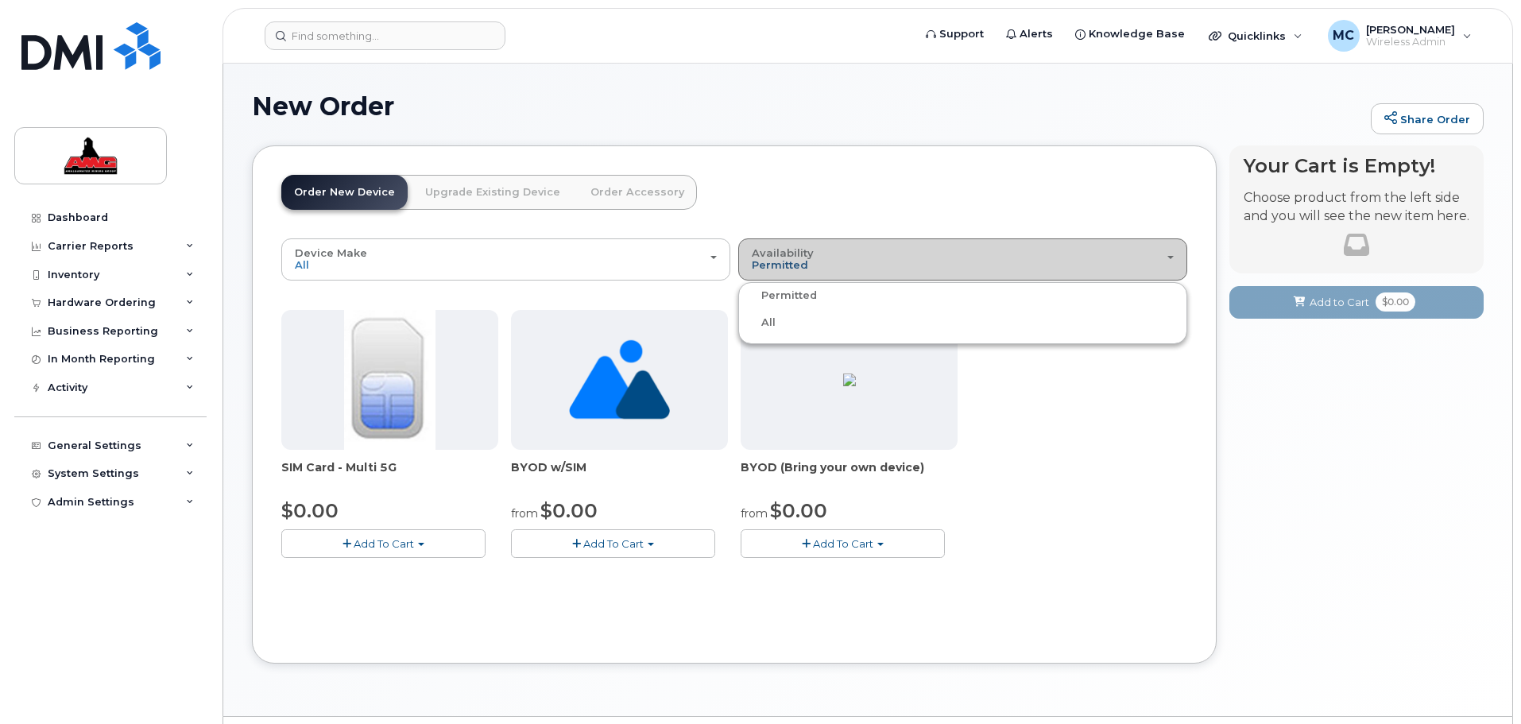
click at [771, 267] on span "Permitted" at bounding box center [780, 264] width 56 height 13
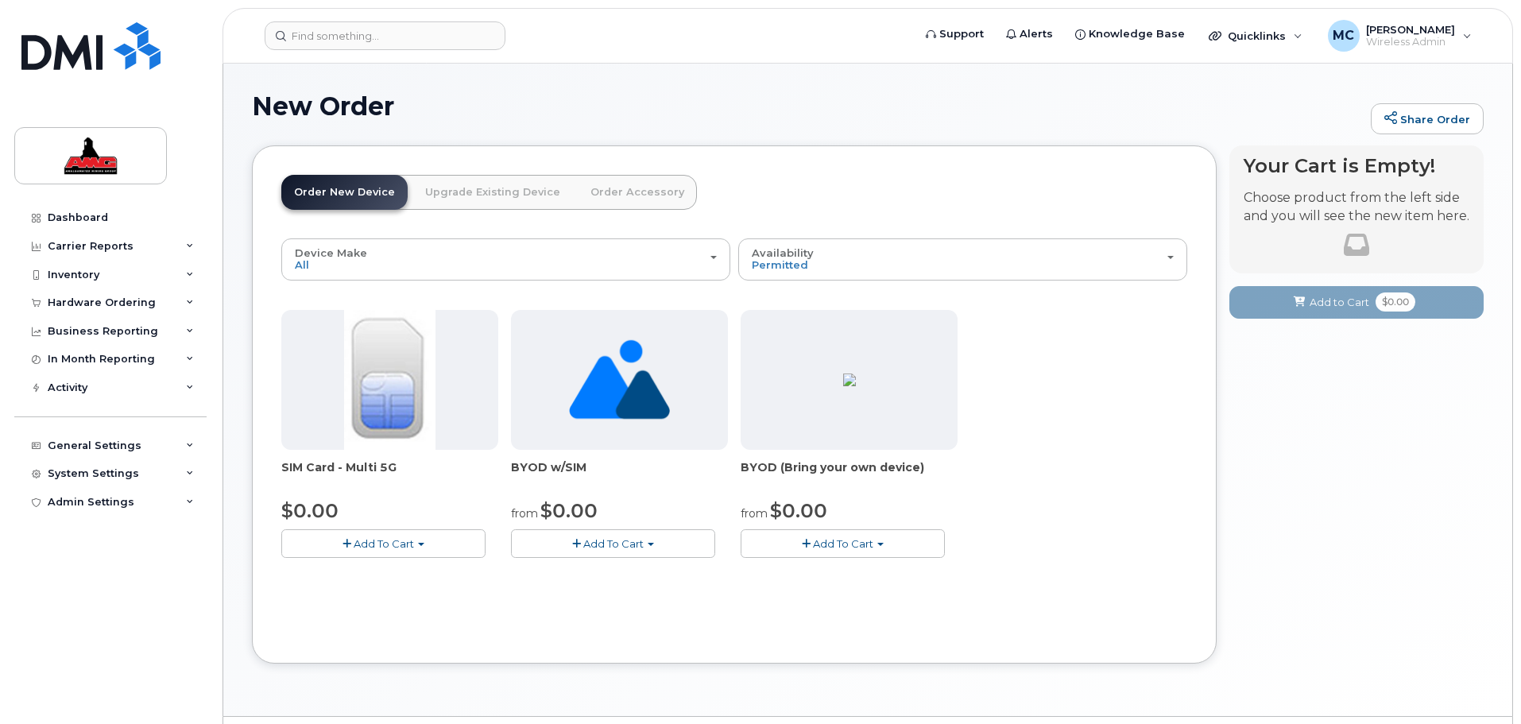
click at [1062, 443] on div "SIM Card - Multi 5G $0.00 Add To Cart $0.00 - New Activation BYOD w/SIM from $0…" at bounding box center [734, 446] width 906 height 273
click at [861, 538] on span "Add To Cart" at bounding box center [843, 543] width 60 height 13
click at [975, 565] on div "SIM Card - Multi 5G $0.00 Add To Cart $0.00 - New Activation BYOD w/SIM from $0…" at bounding box center [734, 446] width 906 height 273
click at [54, 312] on div "Hardware Ordering" at bounding box center [110, 302] width 192 height 29
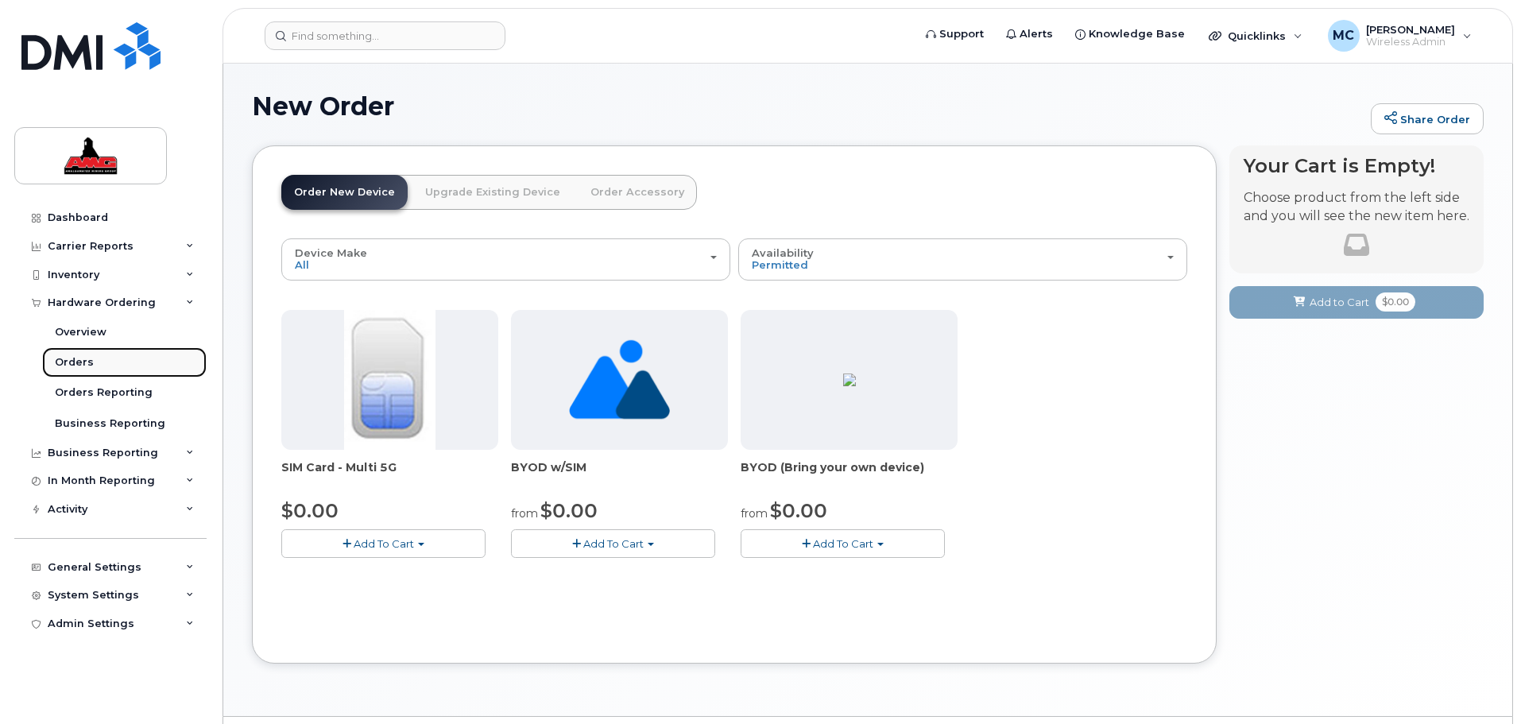
click at [72, 356] on div "Orders" at bounding box center [74, 362] width 39 height 14
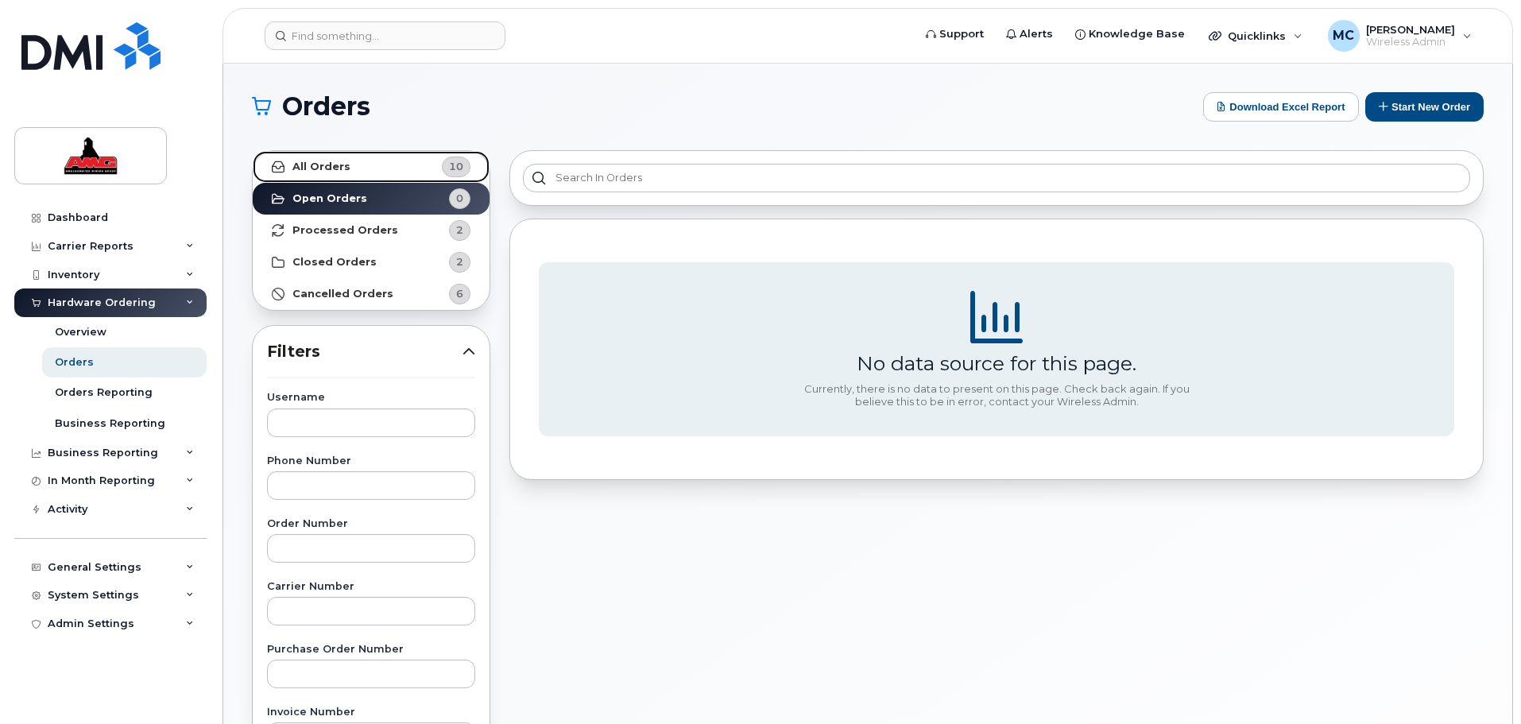
click at [330, 162] on strong "All Orders" at bounding box center [321, 166] width 58 height 13
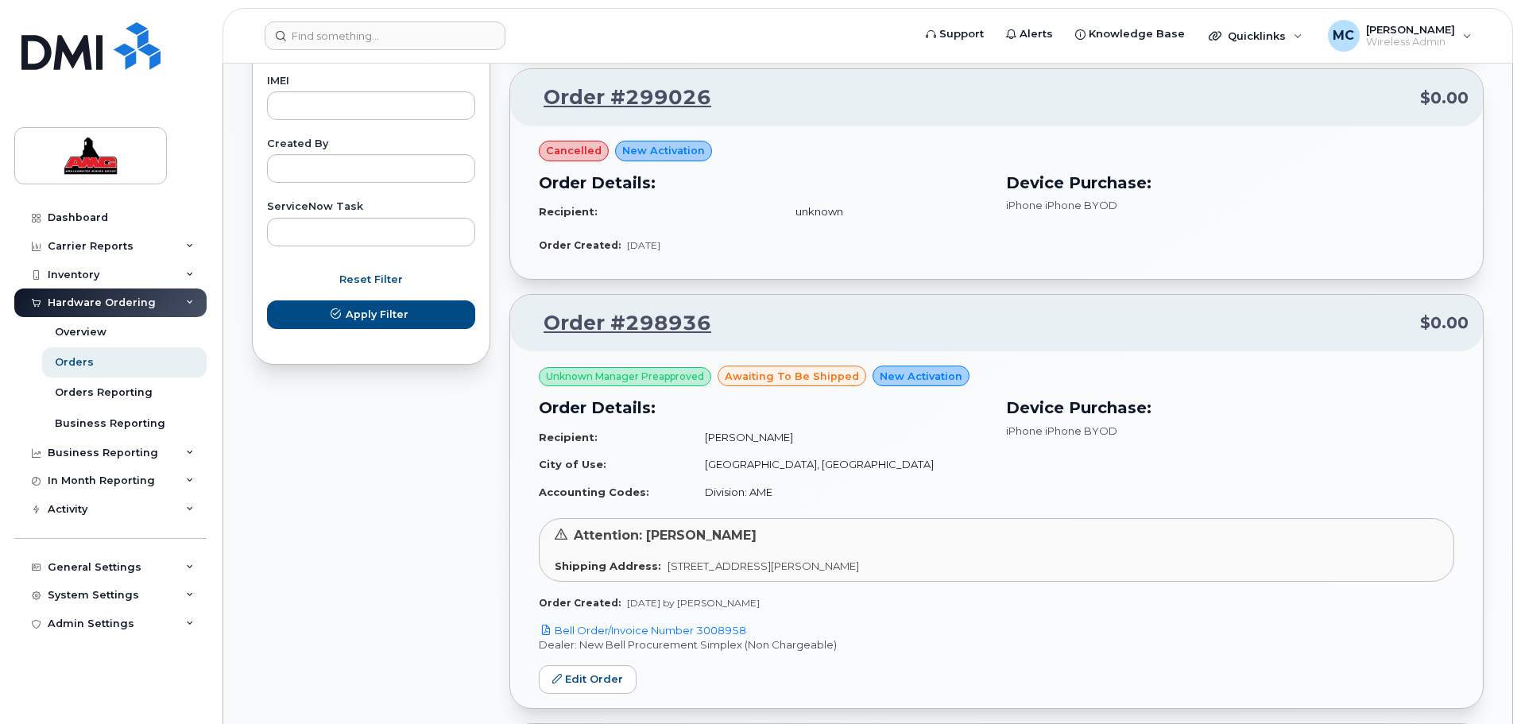
scroll to position [894, 0]
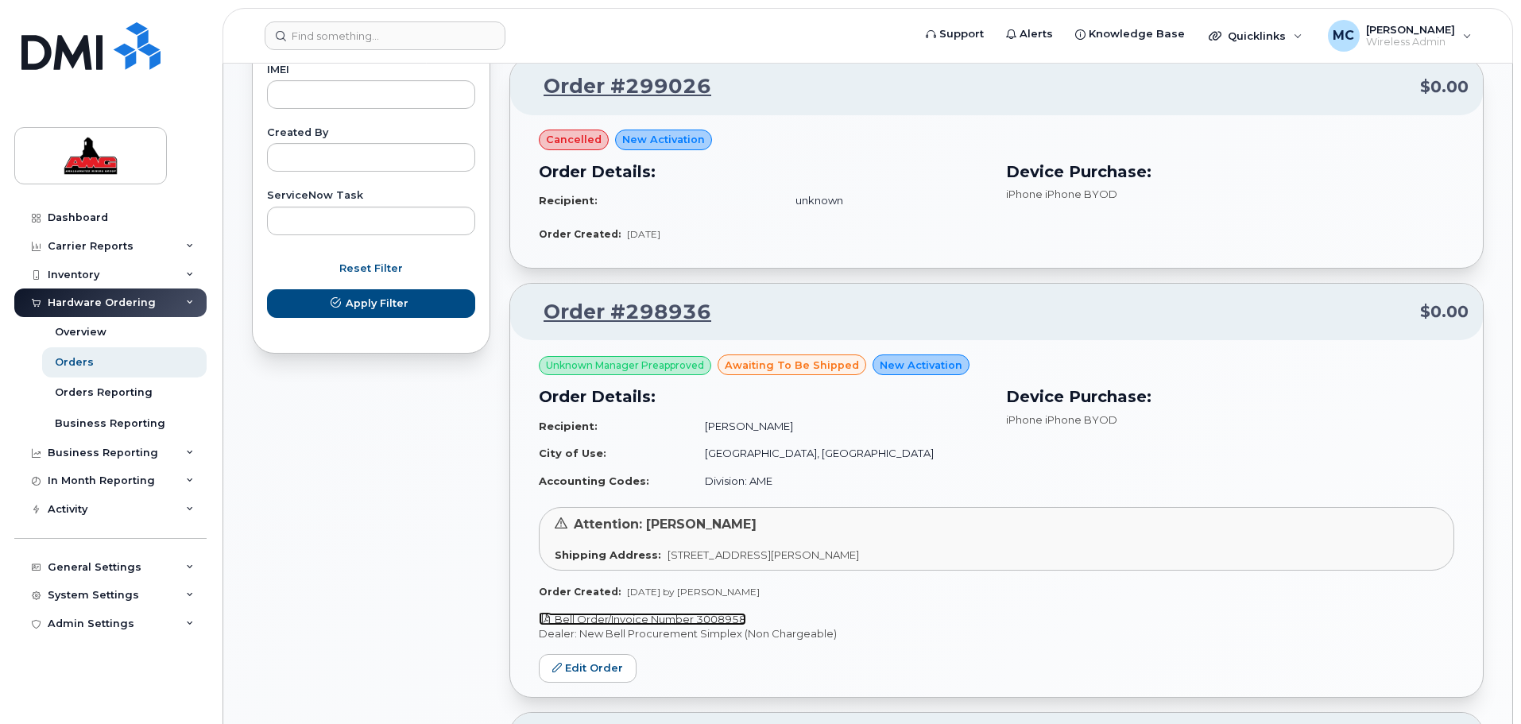
click at [732, 617] on link "Bell Order/Invoice Number 3008958" at bounding box center [642, 618] width 207 height 13
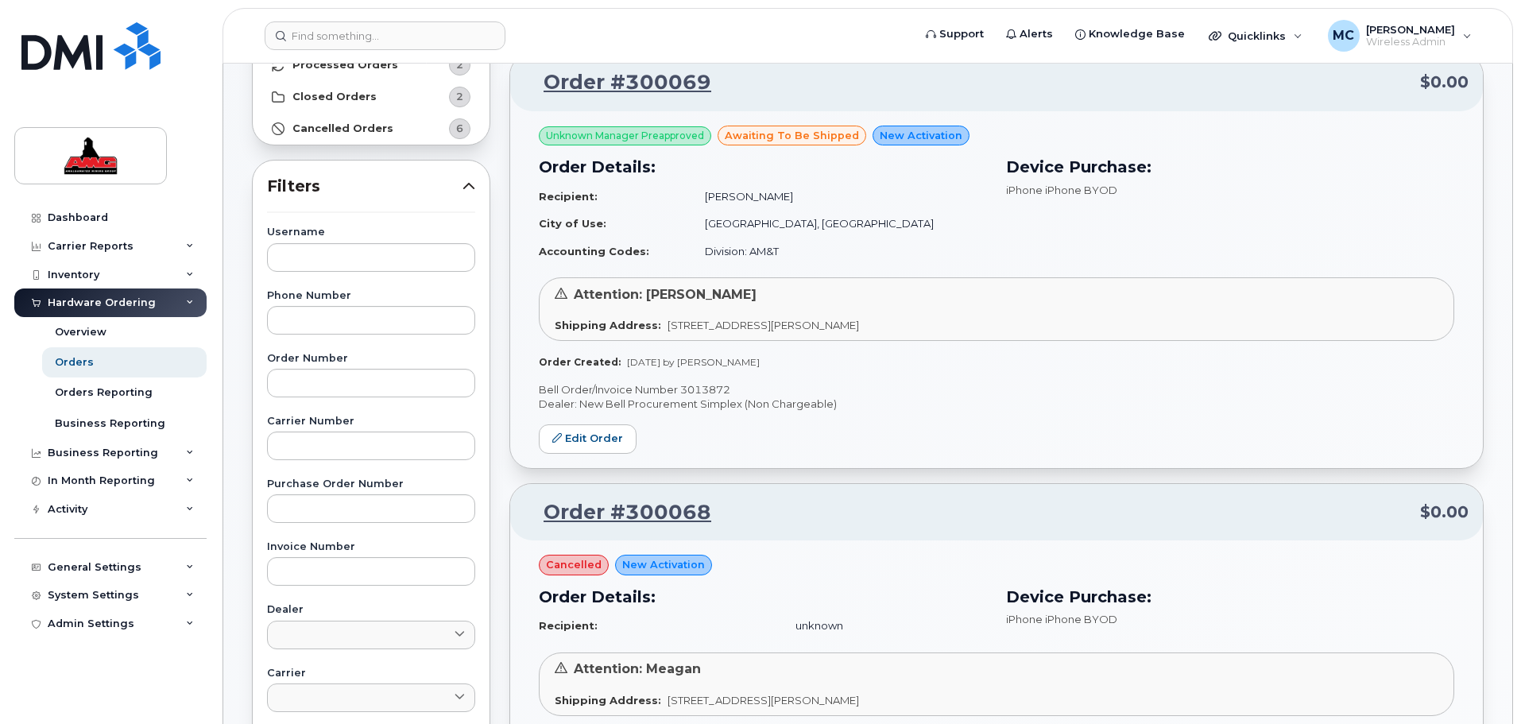
scroll to position [0, 0]
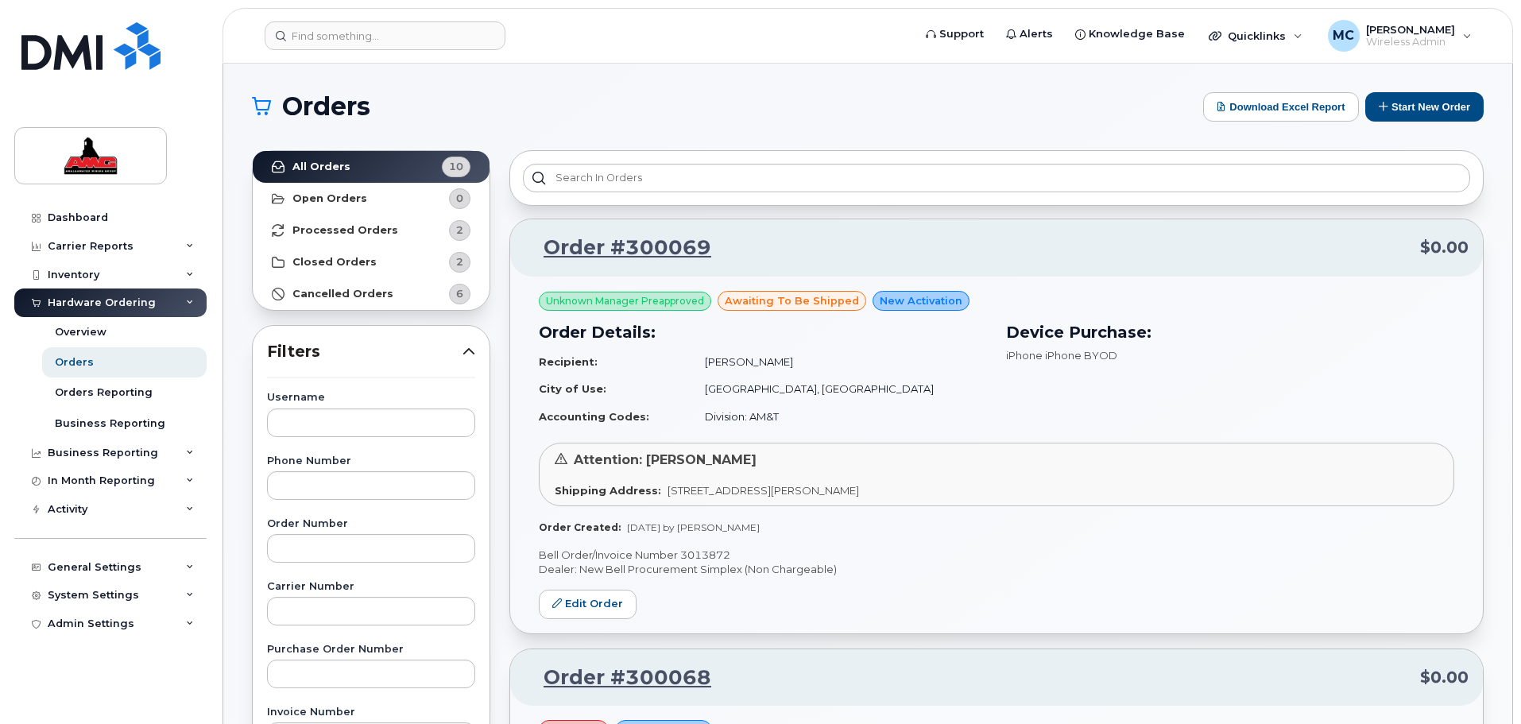
click at [1101, 400] on div "Device Purchase: iPhone iPhone BYOD" at bounding box center [1229, 375] width 467 height 129
